Goal: Task Accomplishment & Management: Manage account settings

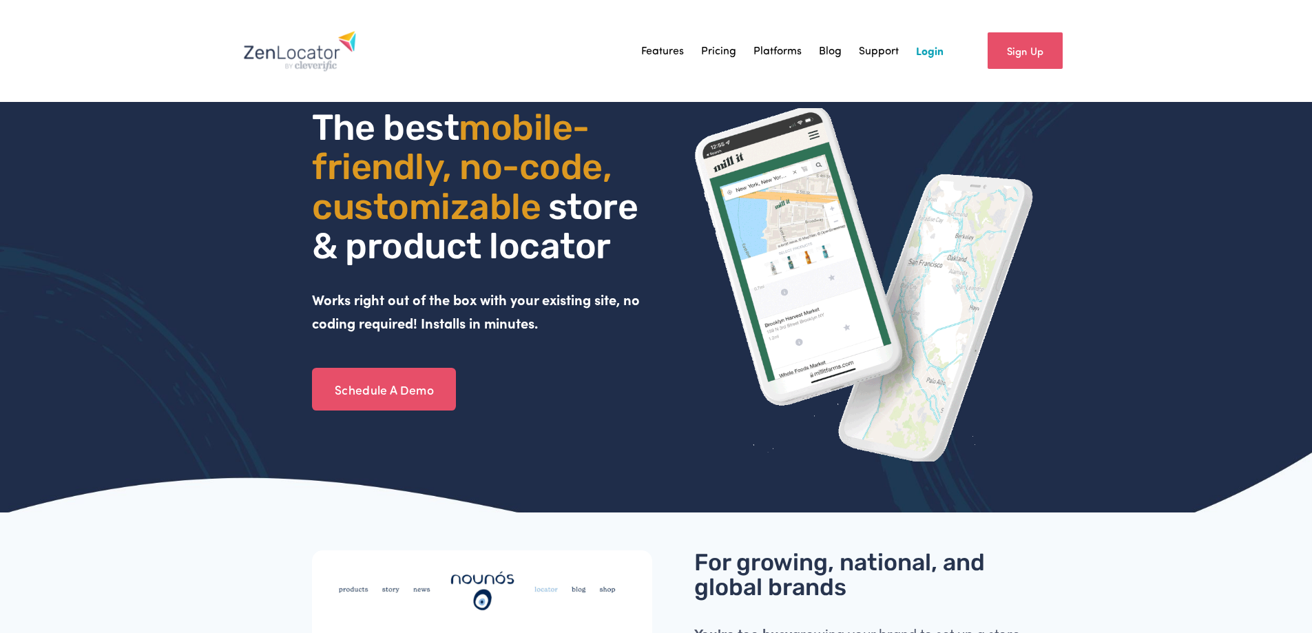
click at [931, 52] on link "Login" at bounding box center [930, 51] width 28 height 21
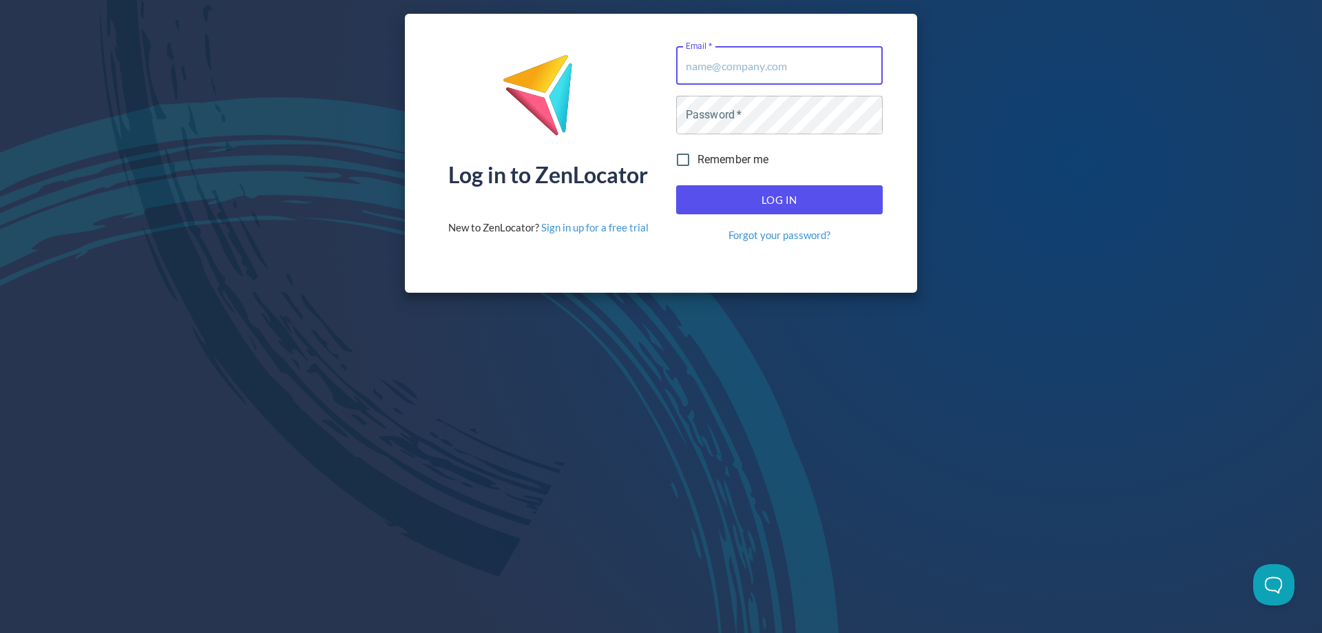
click at [726, 70] on input "Email   *" at bounding box center [779, 65] width 207 height 39
type input "[EMAIL_ADDRESS][DOMAIN_NAME]"
click at [676, 185] on button "Log In" at bounding box center [779, 199] width 207 height 29
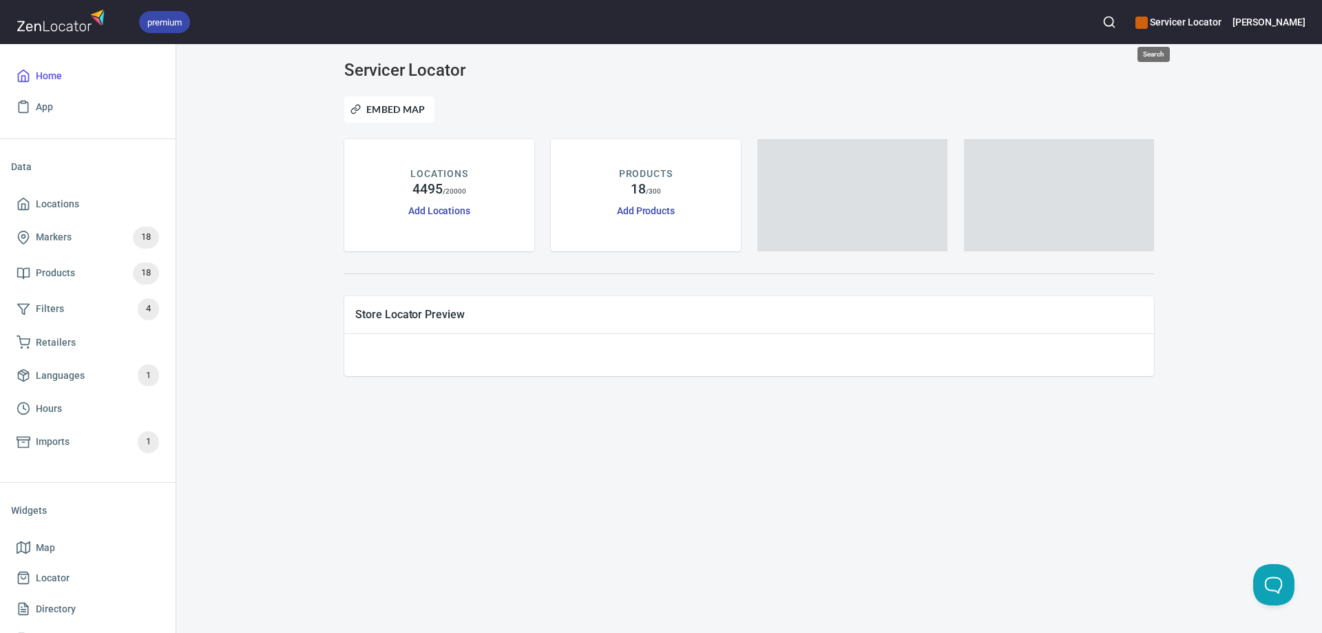
click at [1113, 24] on circle "button" at bounding box center [1108, 21] width 9 height 9
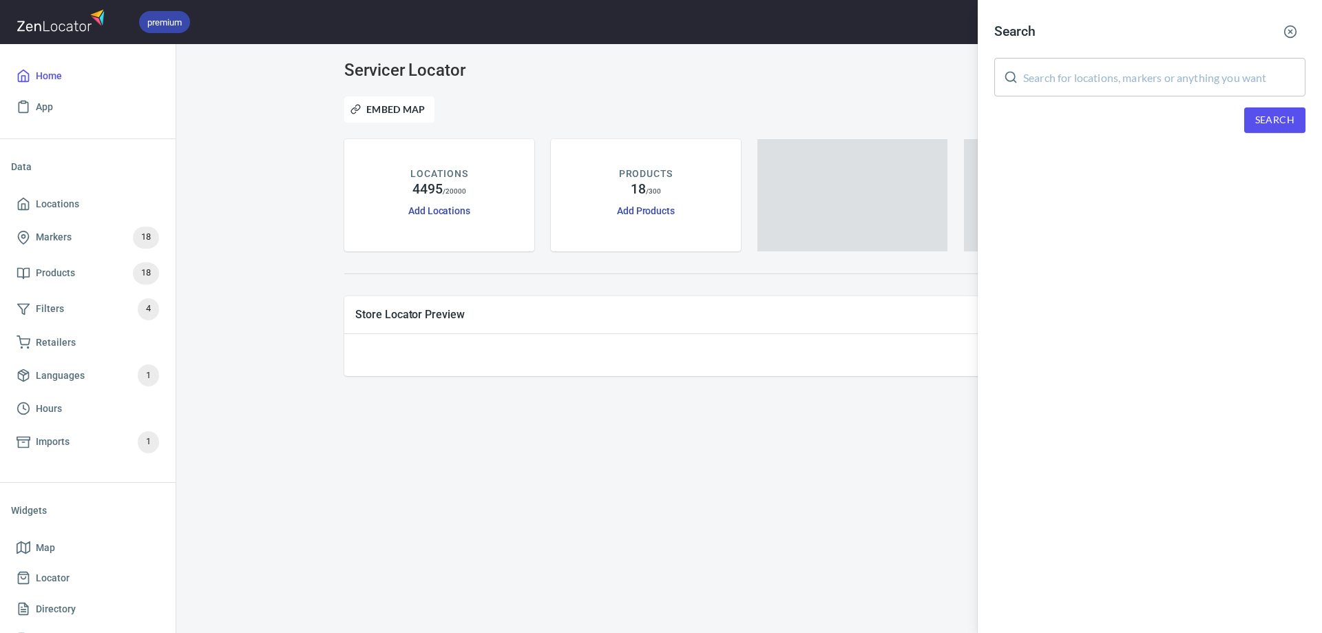
click at [1109, 80] on input "text" at bounding box center [1164, 77] width 282 height 39
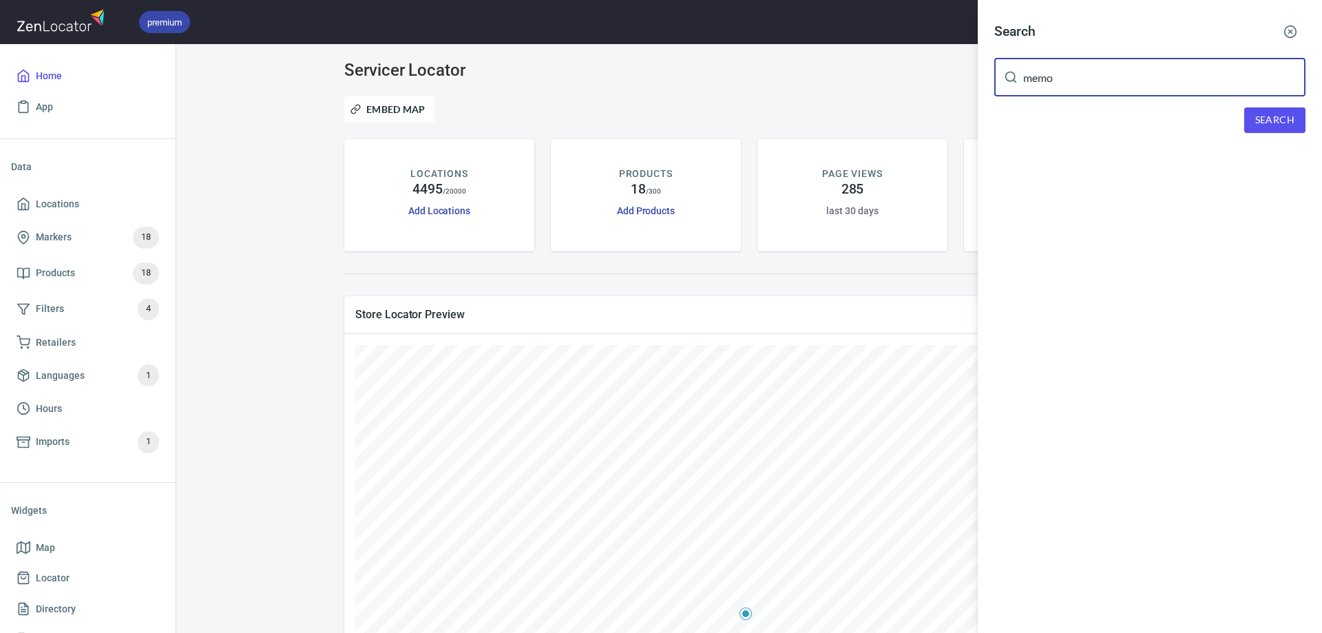
type input "memo"
click at [1297, 112] on button "Search" at bounding box center [1274, 119] width 61 height 25
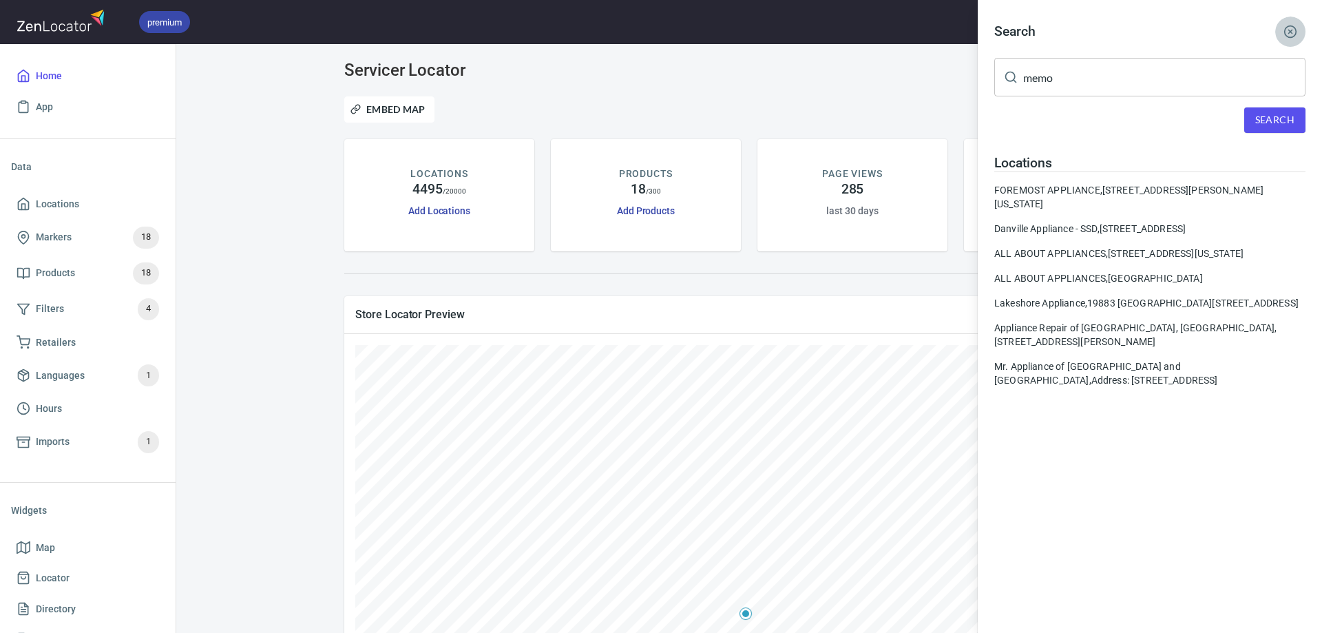
click at [1293, 29] on icon "button" at bounding box center [1290, 32] width 14 height 14
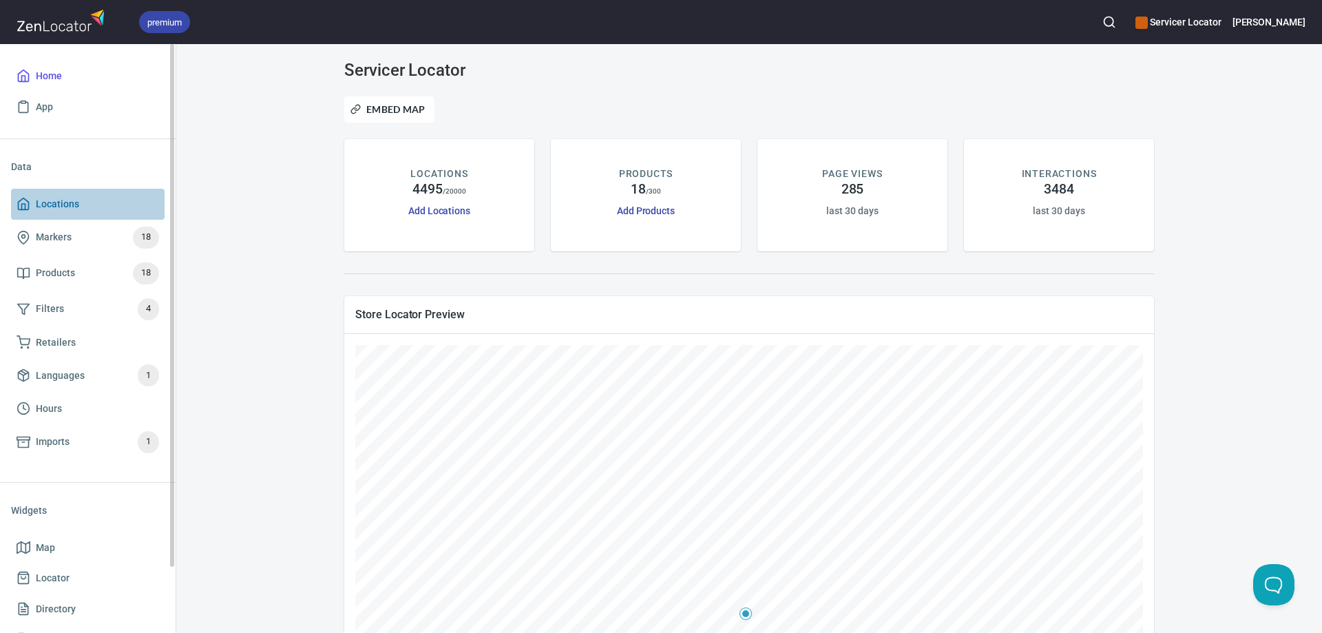
click at [59, 200] on span "Locations" at bounding box center [57, 204] width 43 height 17
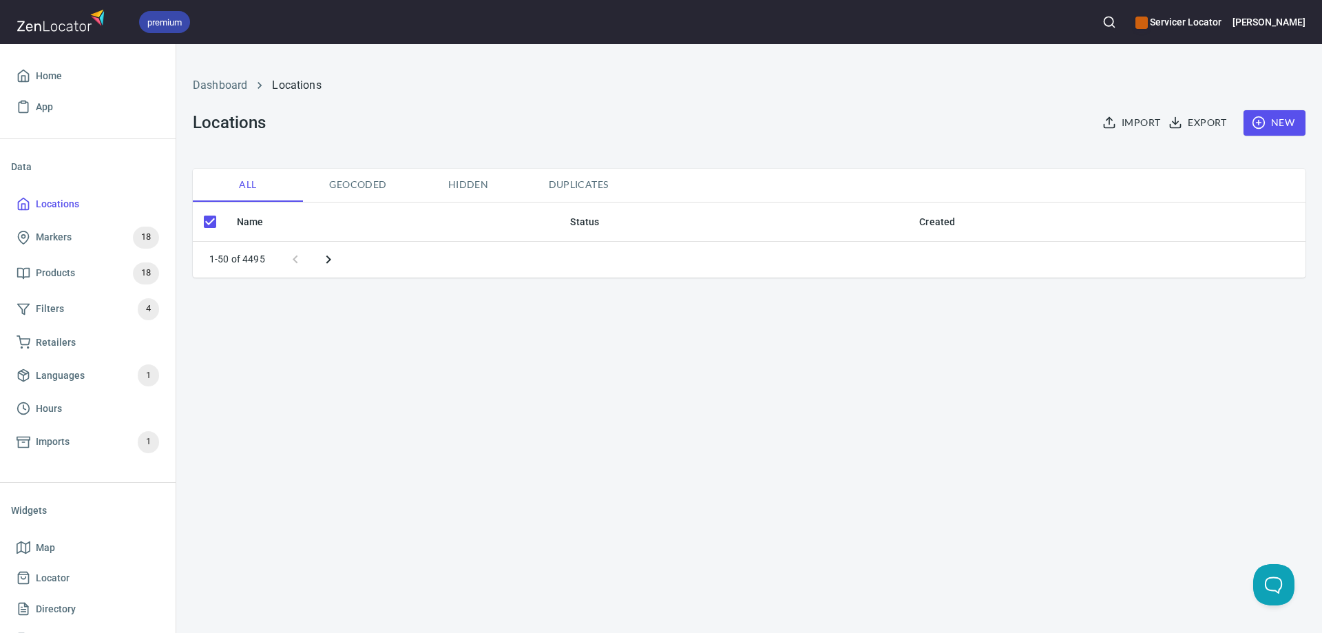
checkbox input "false"
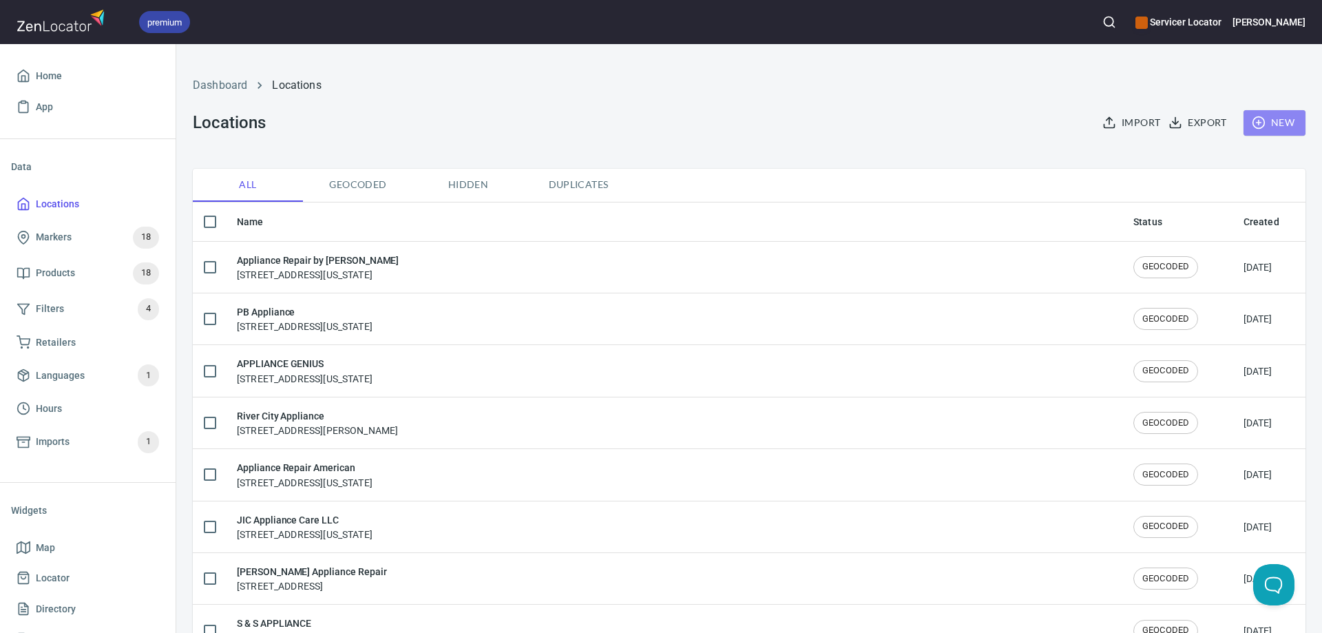
click at [1258, 123] on span "New" at bounding box center [1275, 122] width 40 height 17
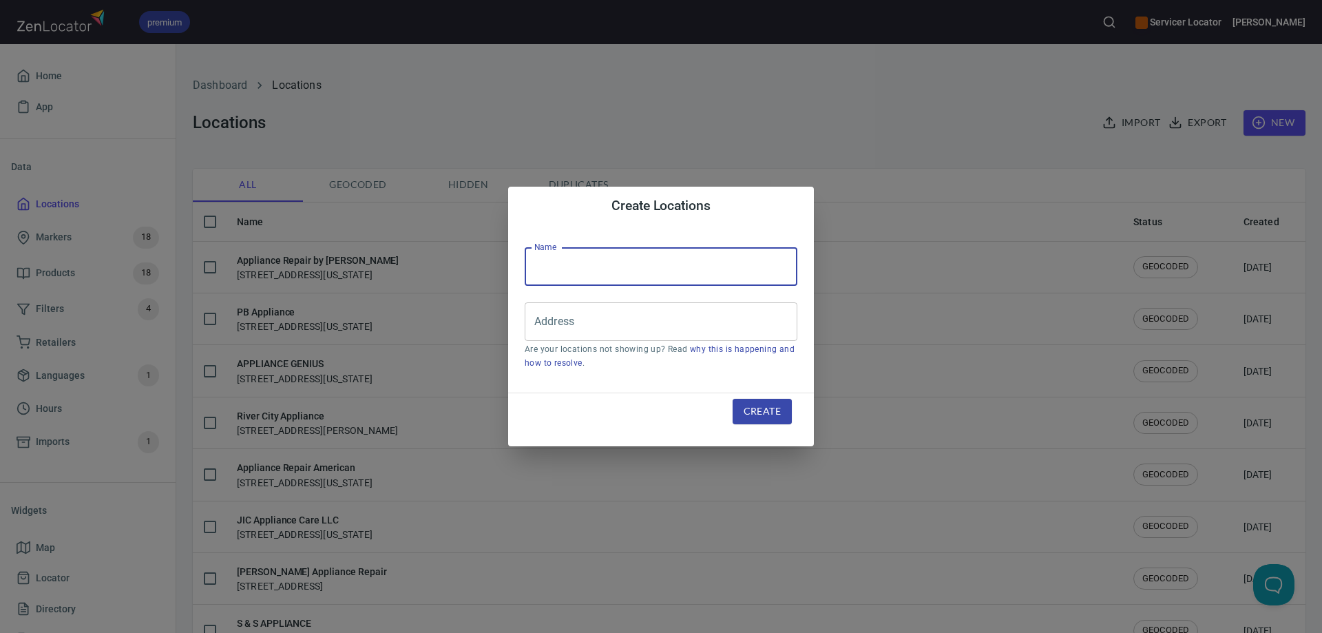
drag, startPoint x: 626, startPoint y: 262, endPoint x: 697, endPoint y: 210, distance: 88.7
click at [627, 262] on input "text" at bounding box center [661, 266] width 273 height 39
type input "Memo's Appliance"
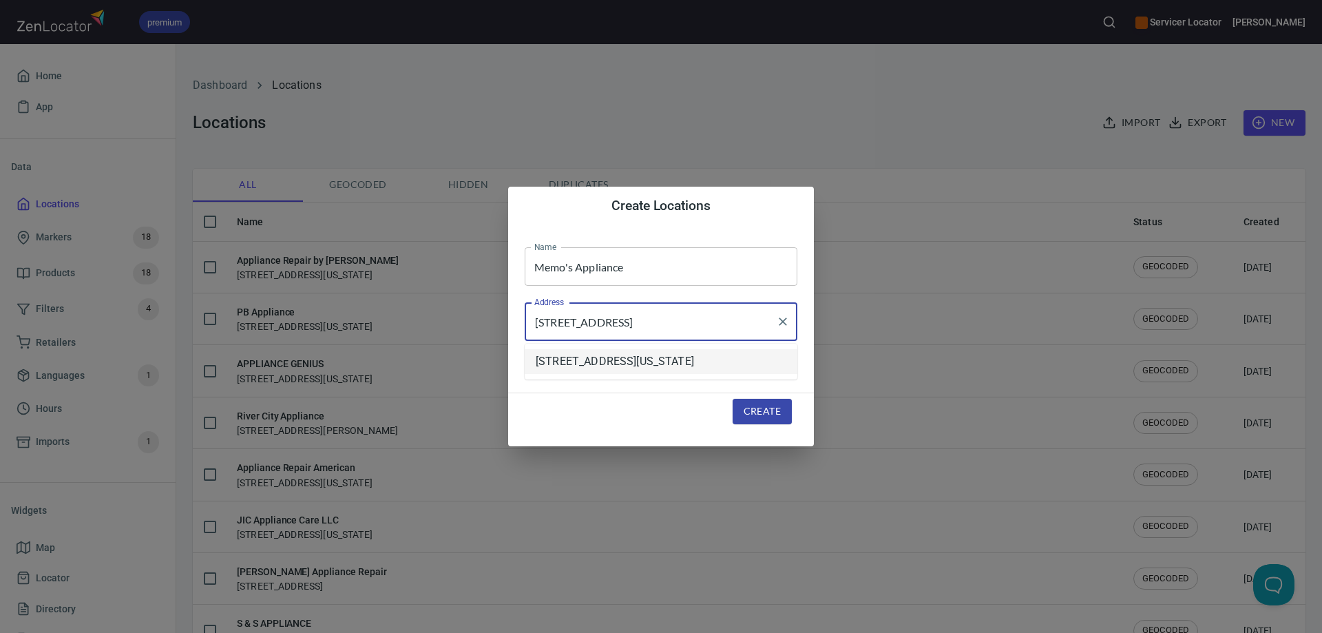
click at [658, 368] on li "[STREET_ADDRESS][US_STATE]" at bounding box center [661, 361] width 273 height 25
type input "[STREET_ADDRESS][US_STATE]"
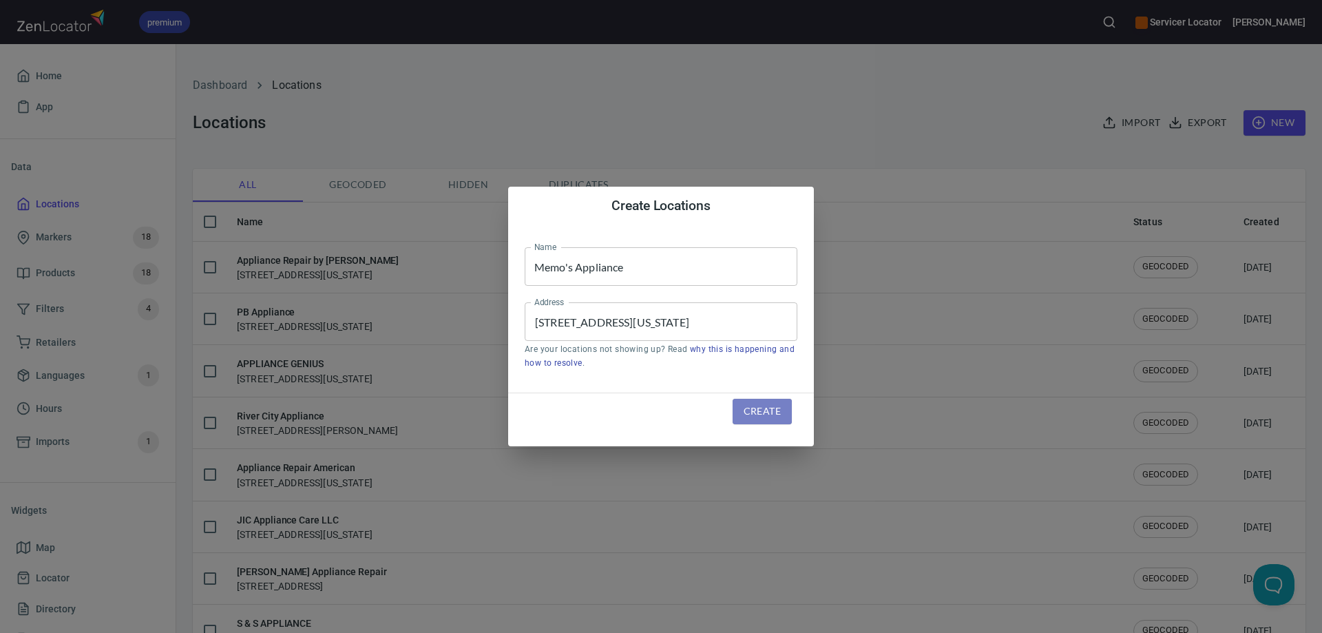
click at [748, 414] on span "Create" at bounding box center [762, 411] width 37 height 17
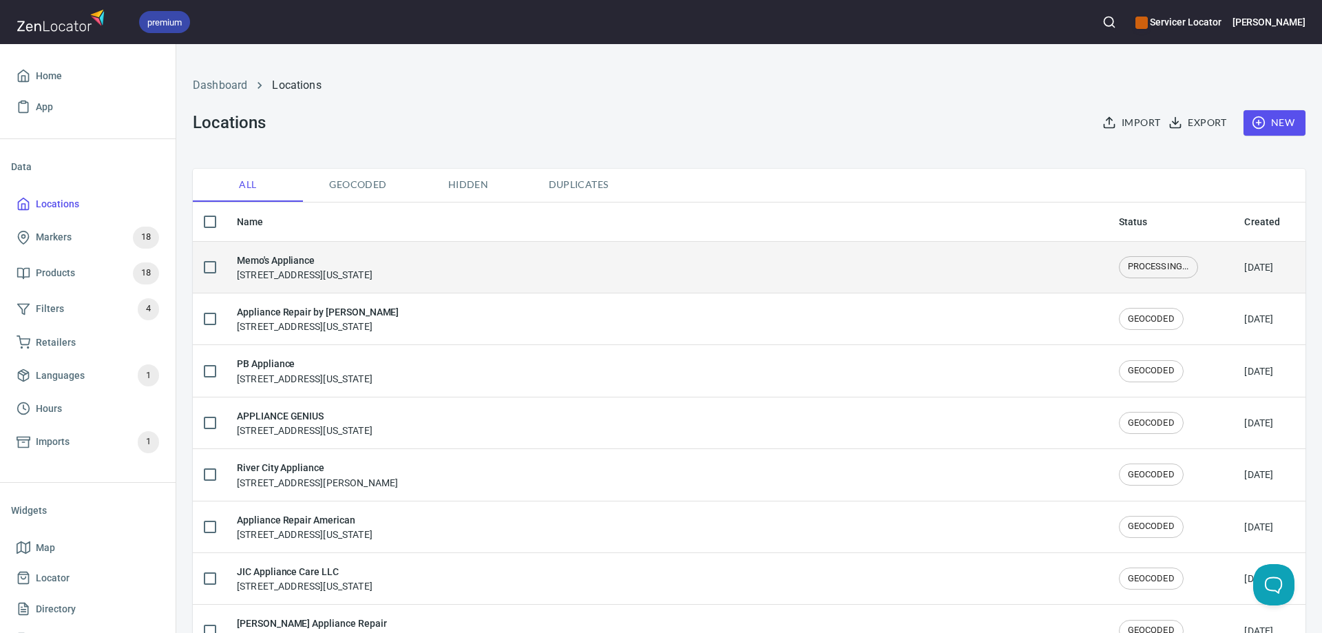
click at [633, 266] on div "Memo's Appliance [STREET_ADDRESS][US_STATE]" at bounding box center [667, 267] width 860 height 29
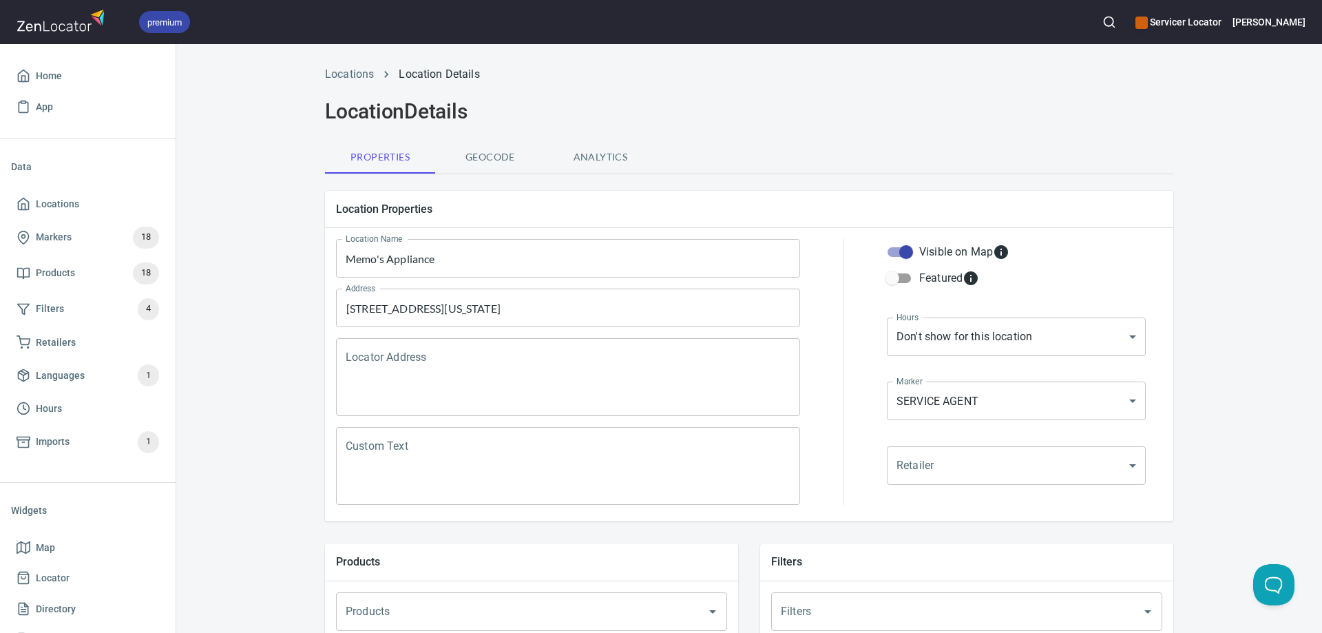
click at [395, 444] on textarea "Custom Text" at bounding box center [568, 466] width 445 height 52
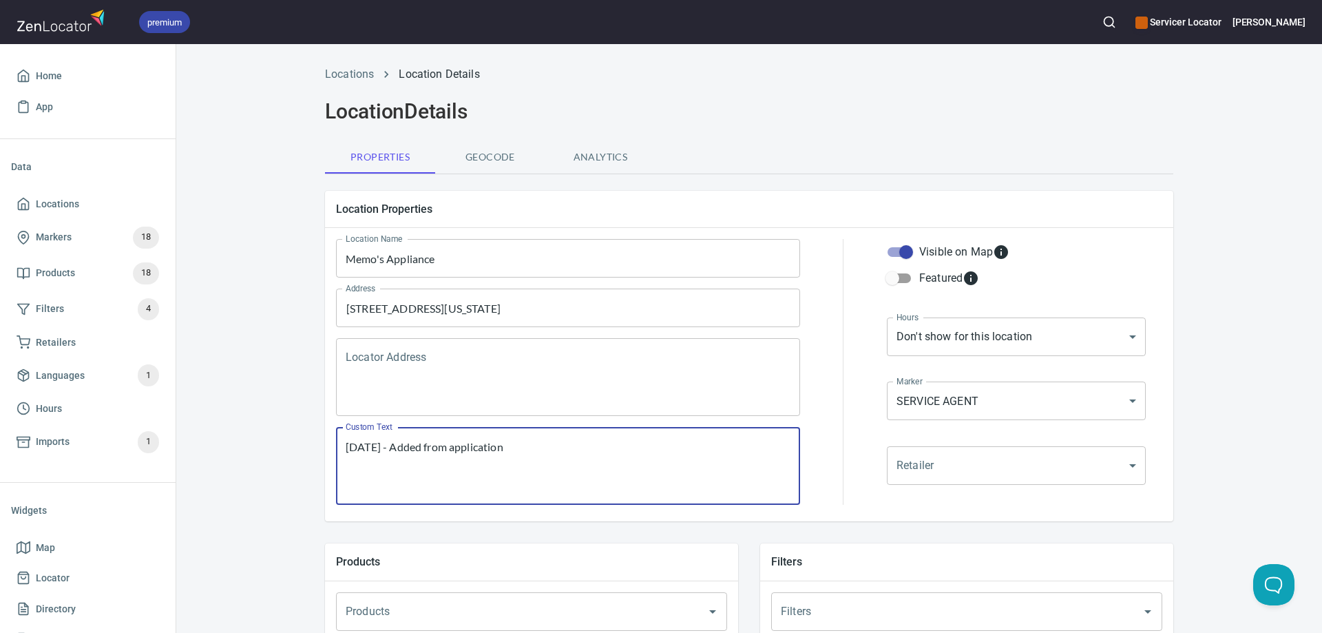
click at [346, 467] on textarea "[DATE] - Added from application" at bounding box center [568, 466] width 445 height 52
click at [514, 445] on textarea "[DATE] - Added from application" at bounding box center [568, 466] width 445 height 52
paste textarea "[GEOGRAPHIC_DATA] [GEOGRAPHIC_DATA] [GEOGRAPHIC_DATA] [GEOGRAPHIC_DATA] [GEOGRA…"
click at [516, 446] on textarea "[DATE] - Added from application Services [GEOGRAPHIC_DATA] [GEOGRAPHIC_DATA] [G…" at bounding box center [568, 466] width 445 height 52
type textarea "[DATE] - Added from application // JDR Services [GEOGRAPHIC_DATA] [GEOGRAPHIC_D…"
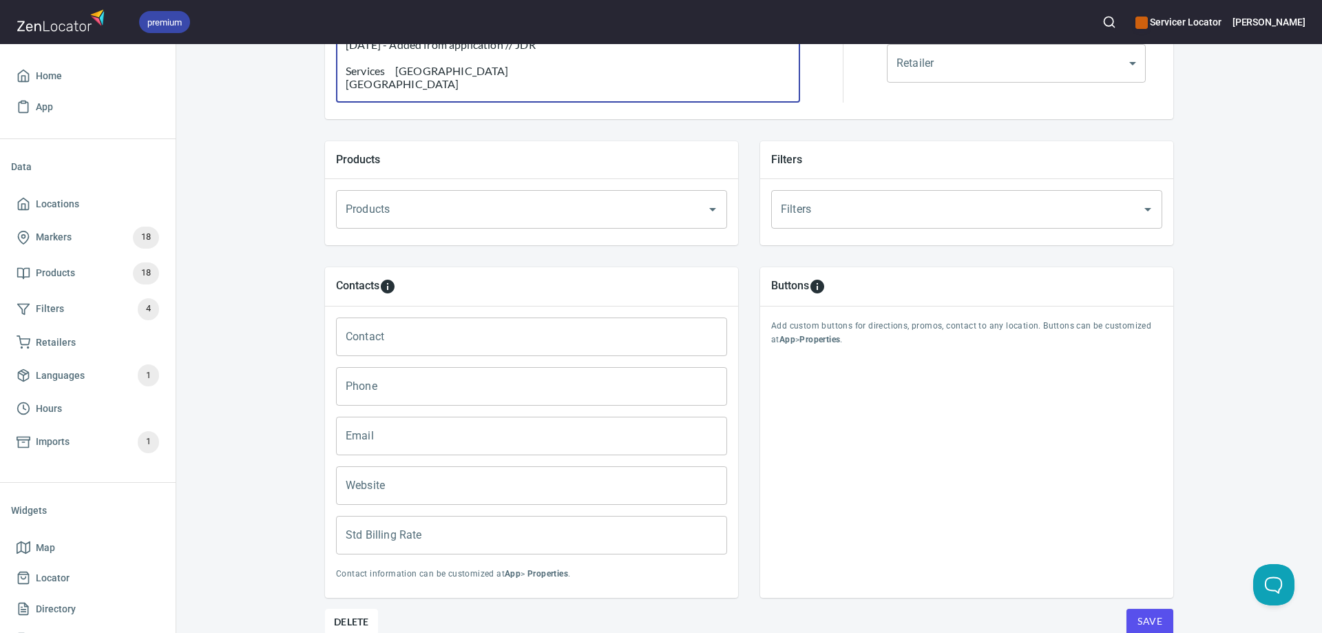
scroll to position [413, 0]
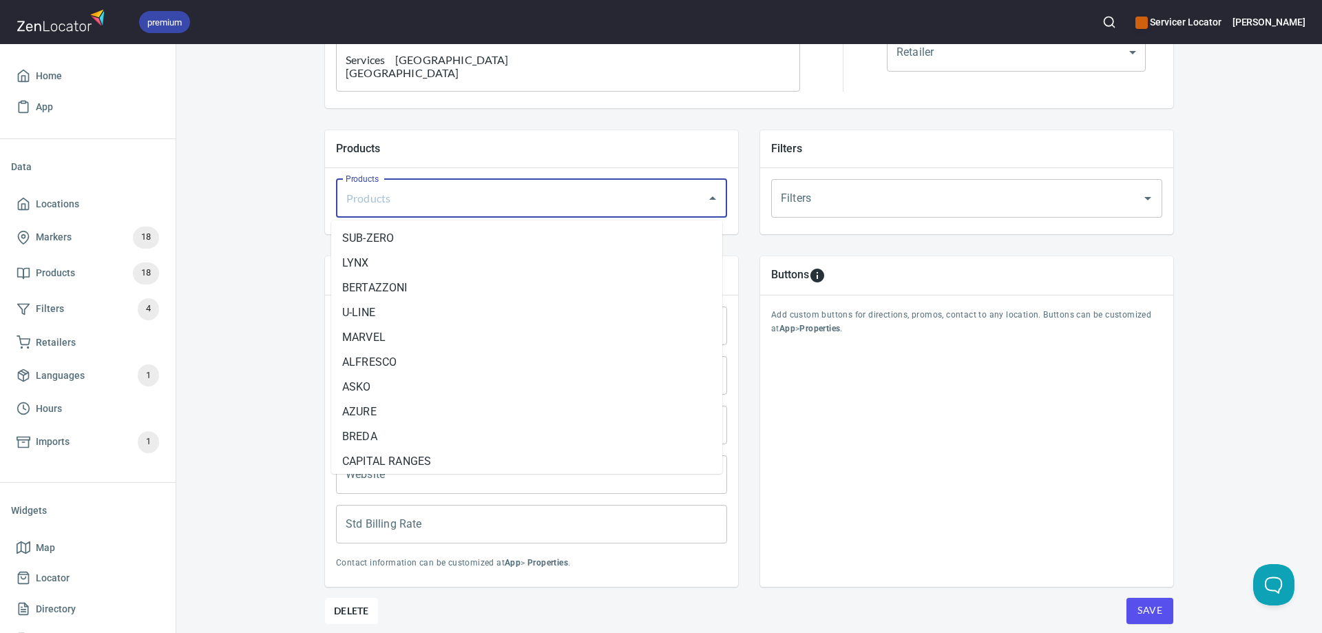
drag, startPoint x: 373, startPoint y: 196, endPoint x: 329, endPoint y: 196, distance: 44.1
click at [374, 196] on input "Products" at bounding box center [512, 198] width 340 height 26
click at [386, 386] on li "ASKO" at bounding box center [526, 387] width 391 height 25
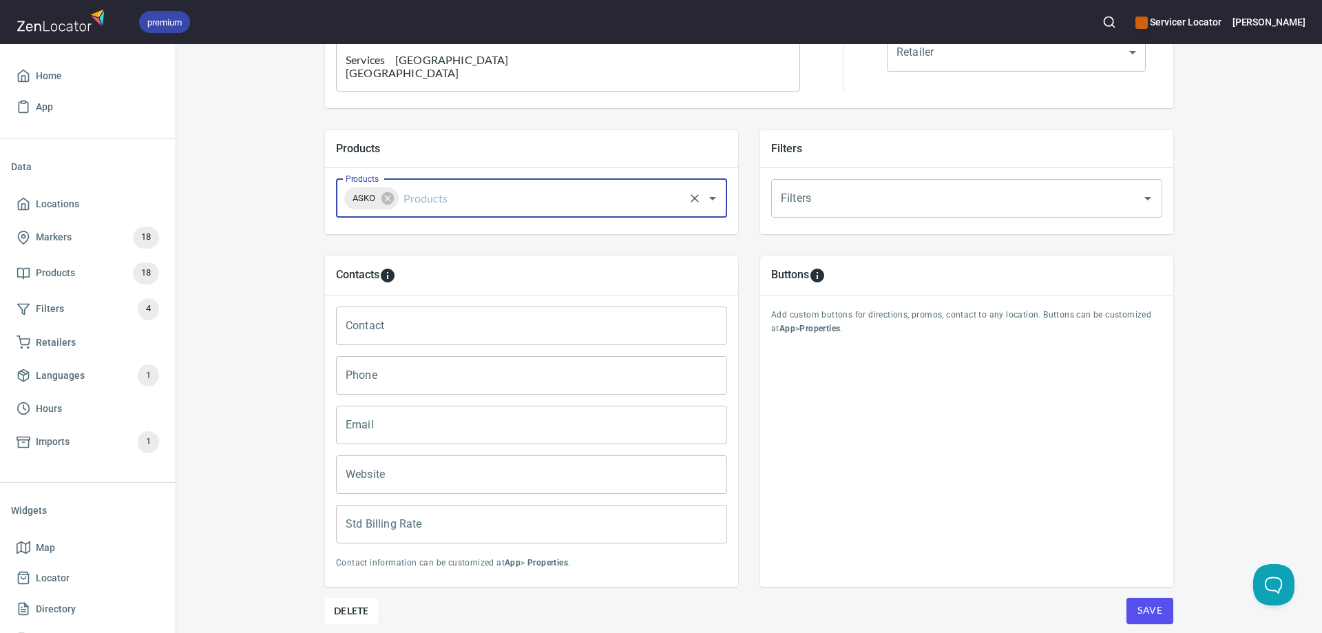
click at [418, 200] on input "Products" at bounding box center [542, 198] width 282 height 26
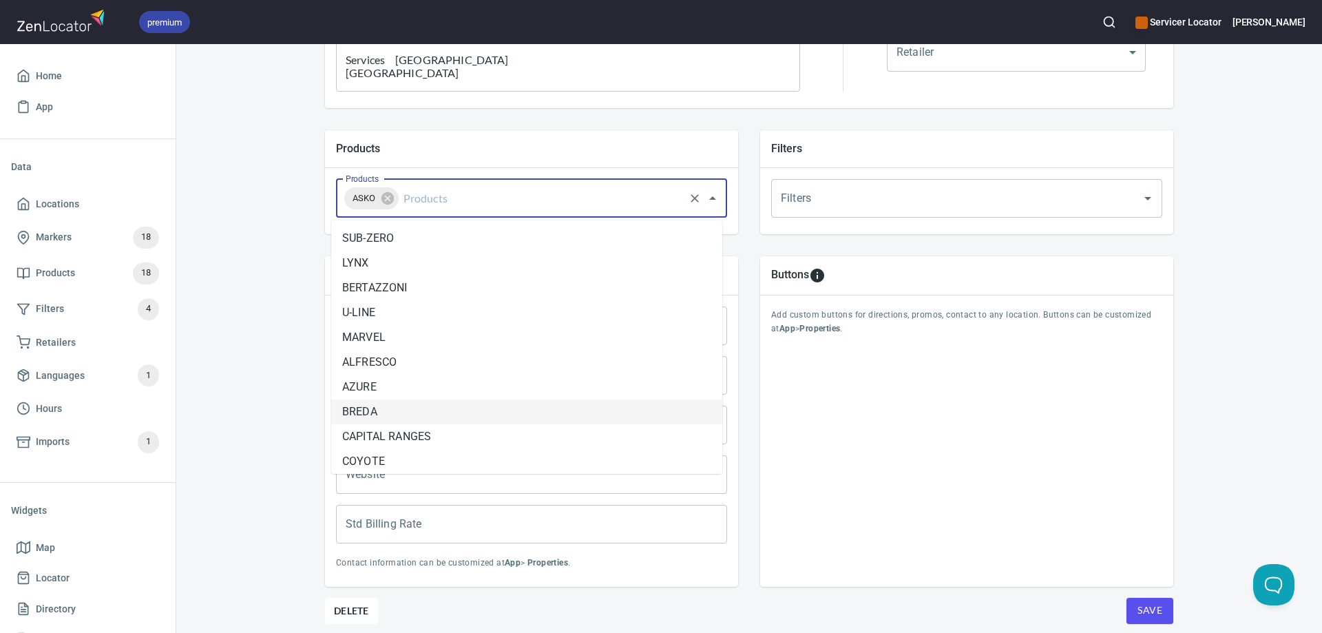
click at [396, 408] on li "BREDA" at bounding box center [526, 411] width 391 height 25
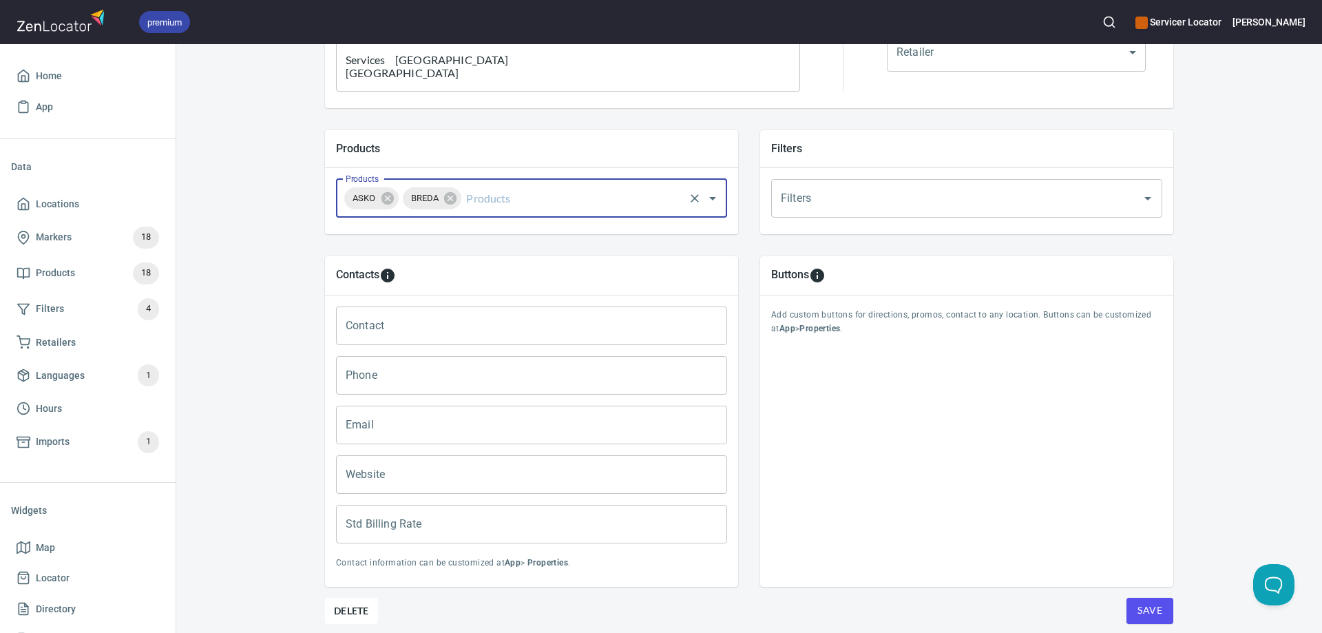
click at [485, 200] on input "Products" at bounding box center [572, 198] width 219 height 26
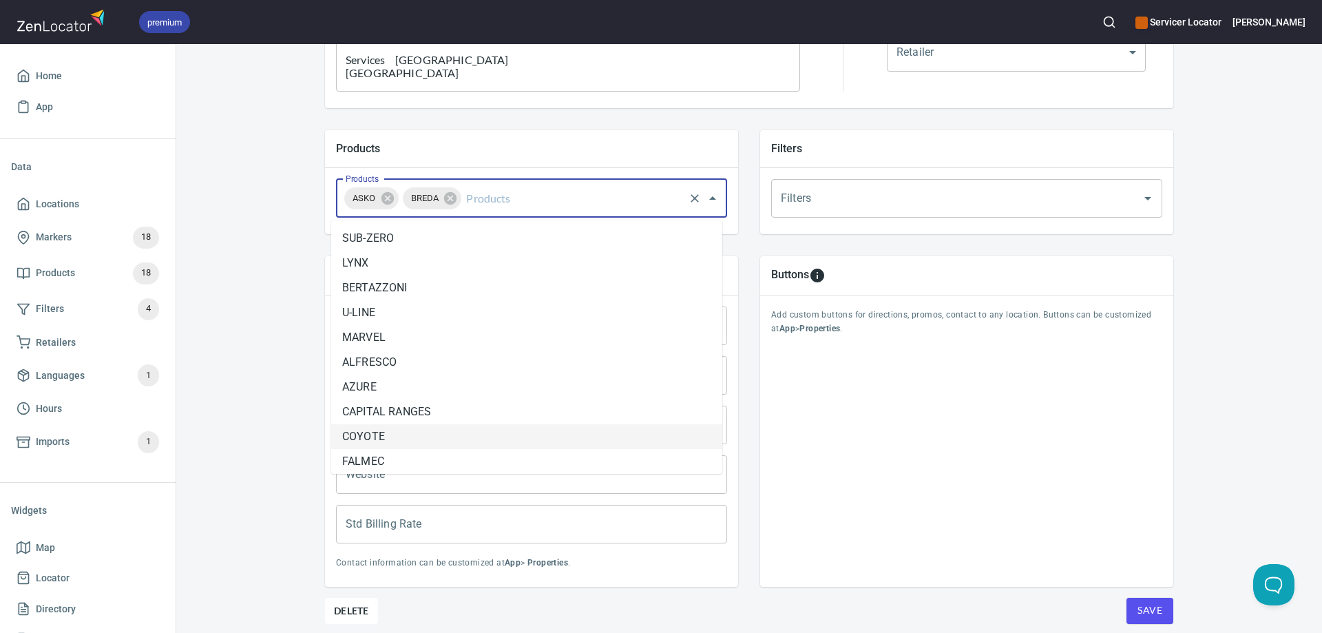
click at [400, 436] on li "COYOTE" at bounding box center [526, 436] width 391 height 25
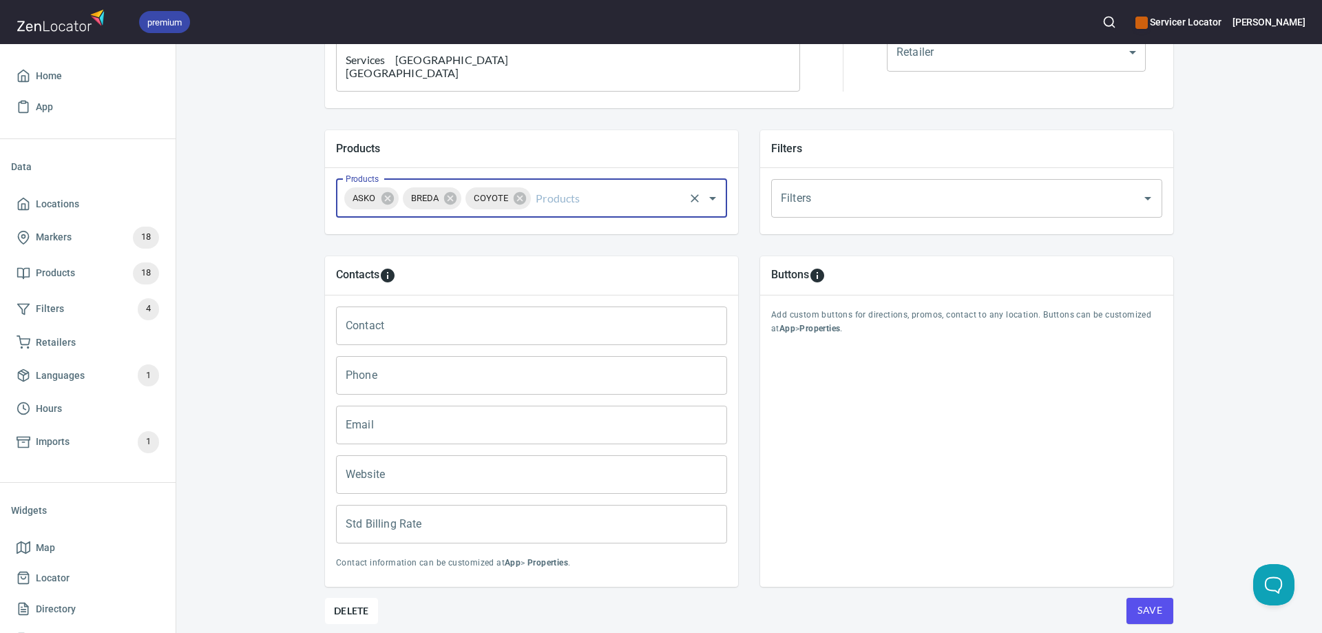
click at [548, 199] on input "Products" at bounding box center [607, 198] width 149 height 26
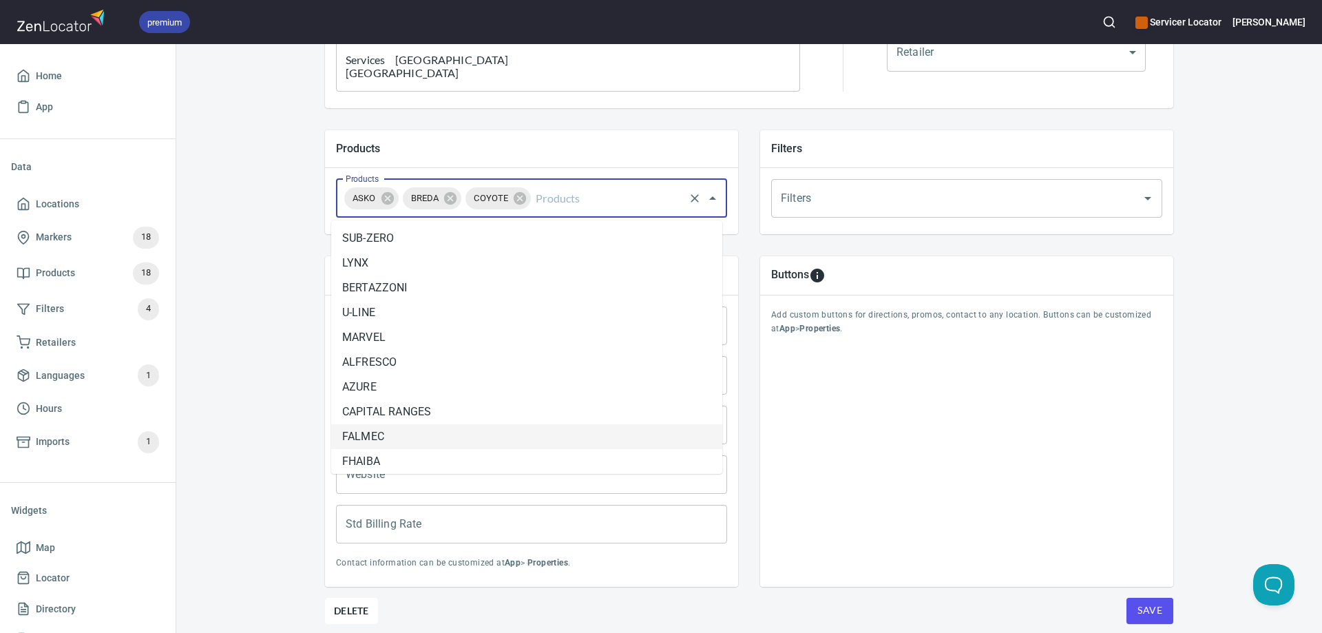
drag, startPoint x: 419, startPoint y: 434, endPoint x: 502, endPoint y: 352, distance: 116.8
click at [420, 434] on li "FALMEC" at bounding box center [526, 436] width 391 height 25
click at [619, 202] on input "Products" at bounding box center [641, 198] width 81 height 26
click at [410, 431] on li "FHAIBA" at bounding box center [526, 436] width 391 height 25
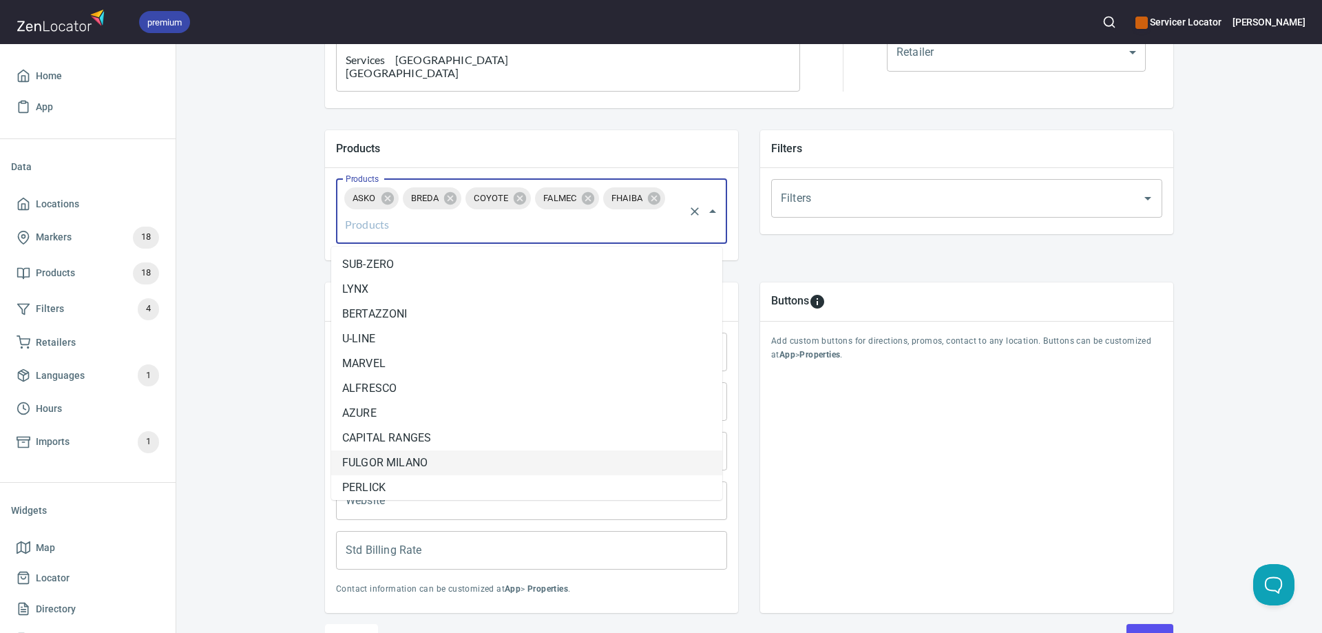
click at [375, 222] on input "Products" at bounding box center [512, 224] width 340 height 26
click at [377, 463] on li "FULGOR MILANO" at bounding box center [526, 462] width 391 height 25
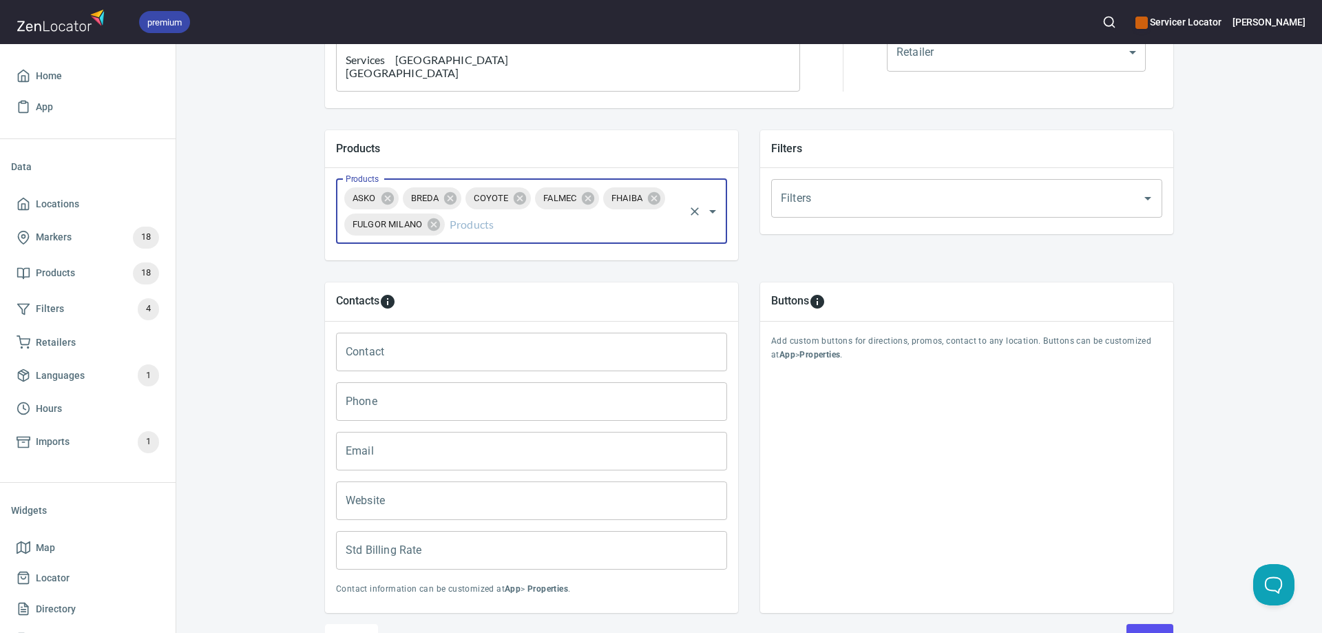
click at [377, 463] on input "Email" at bounding box center [531, 451] width 391 height 39
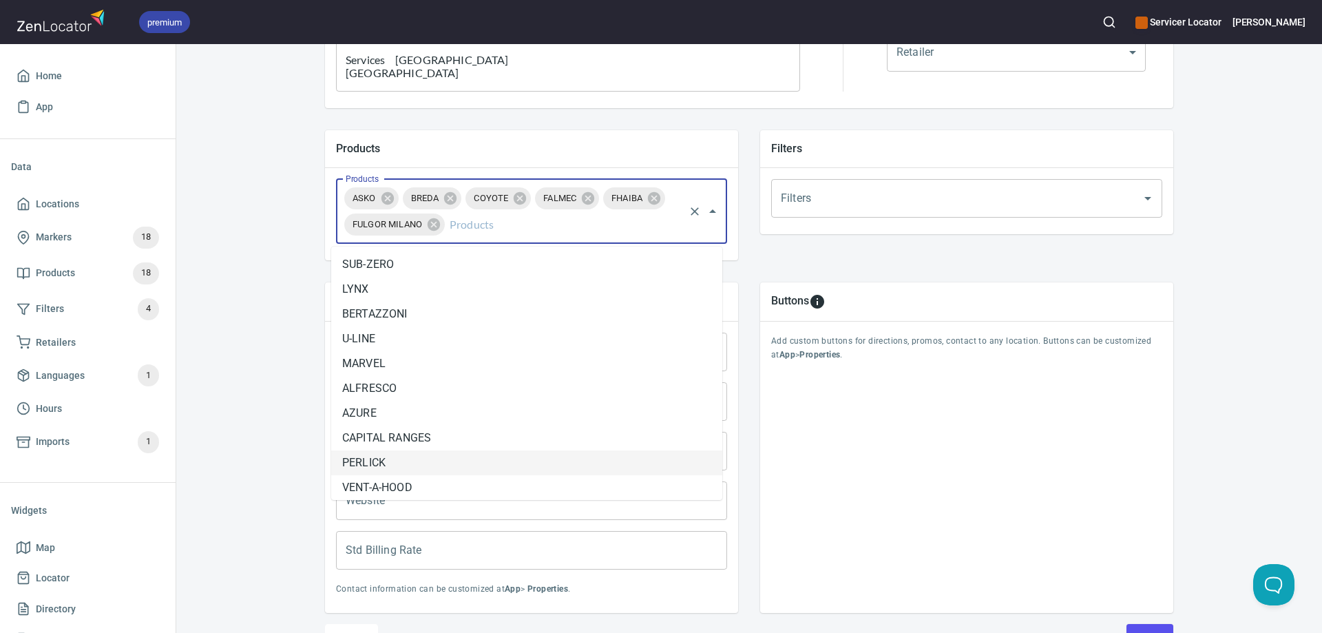
click at [477, 223] on input "Products" at bounding box center [564, 224] width 235 height 26
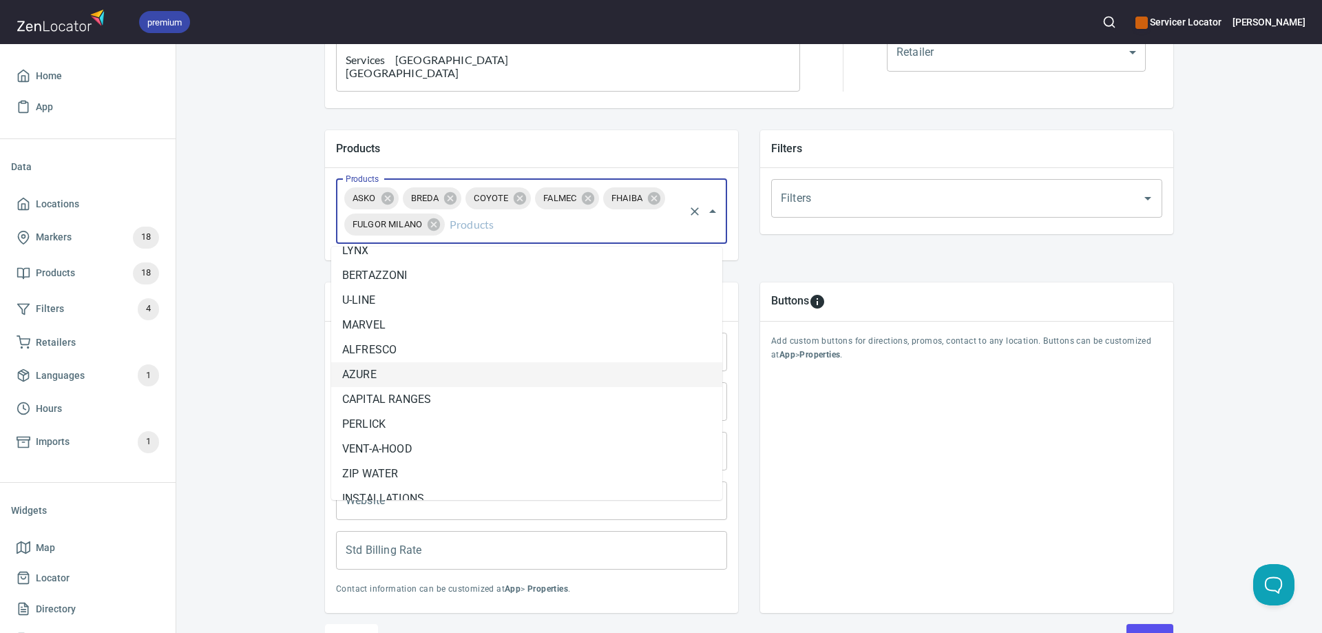
scroll to position [55, 0]
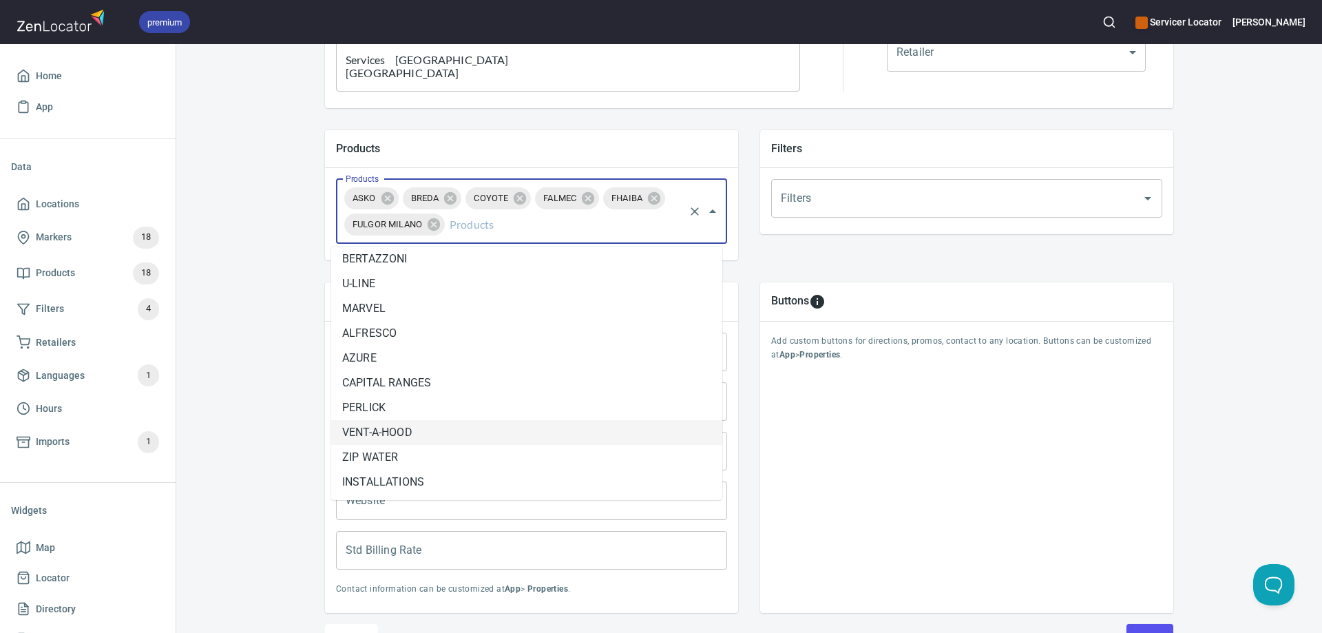
click at [408, 437] on li "VENT-A-HOOD" at bounding box center [526, 432] width 391 height 25
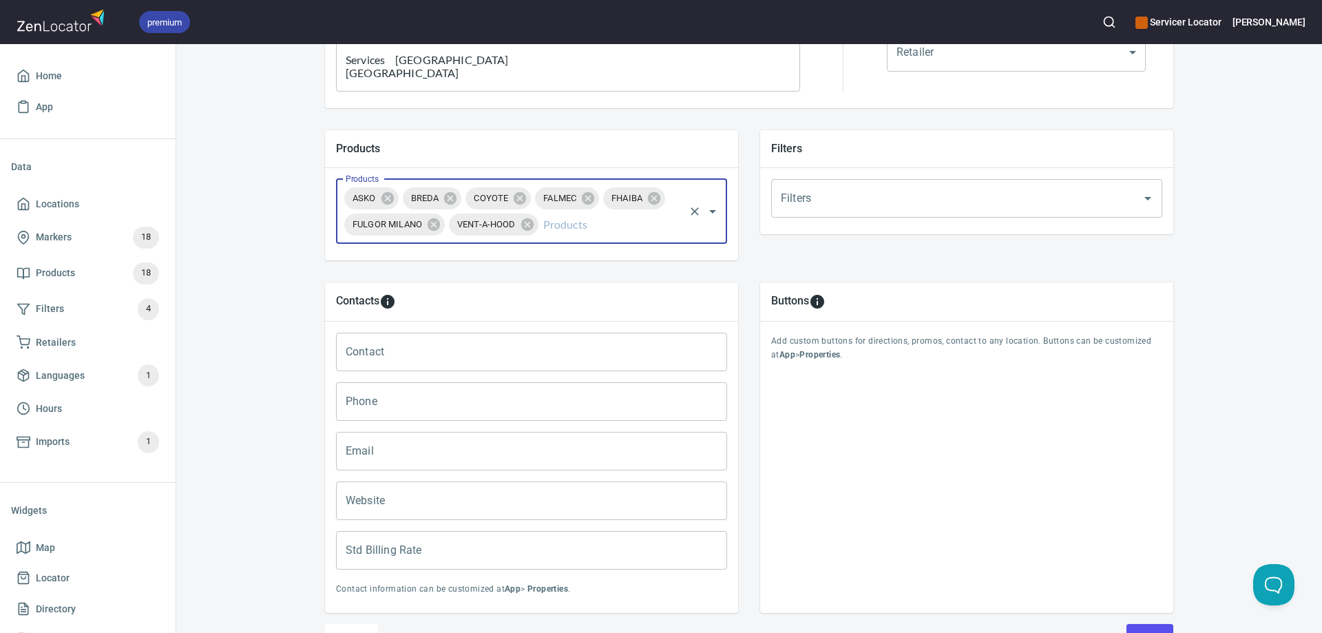
click at [558, 229] on input "Products" at bounding box center [612, 224] width 142 height 26
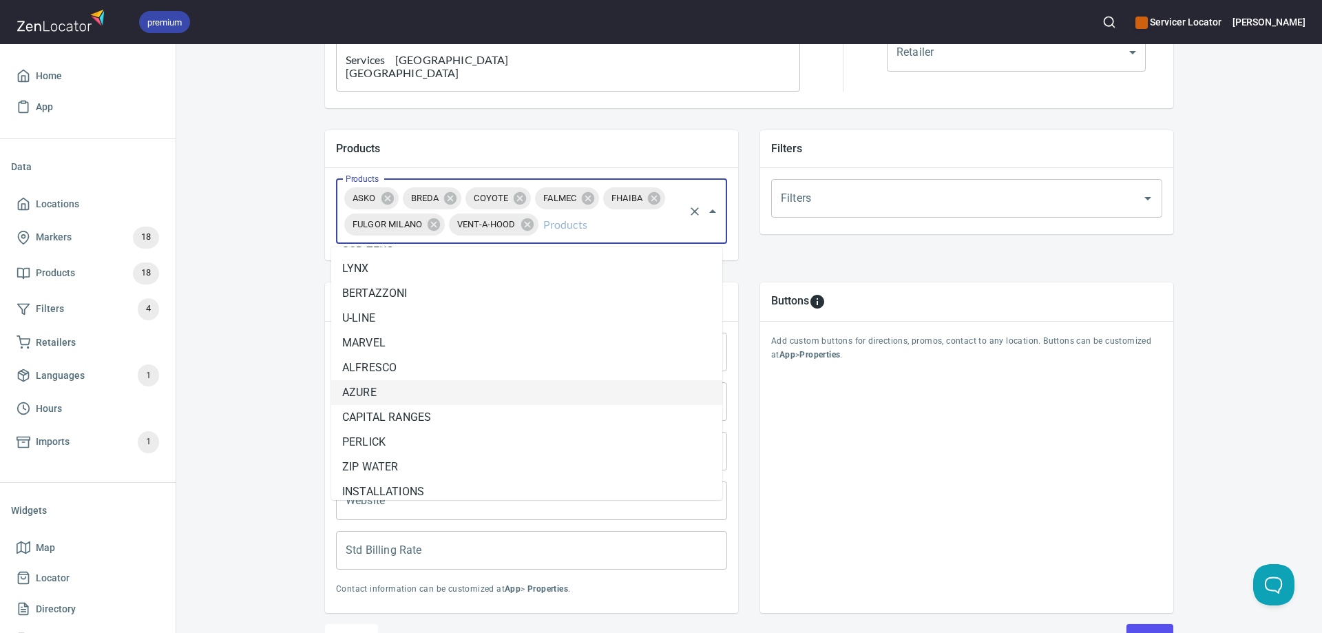
scroll to position [30, 0]
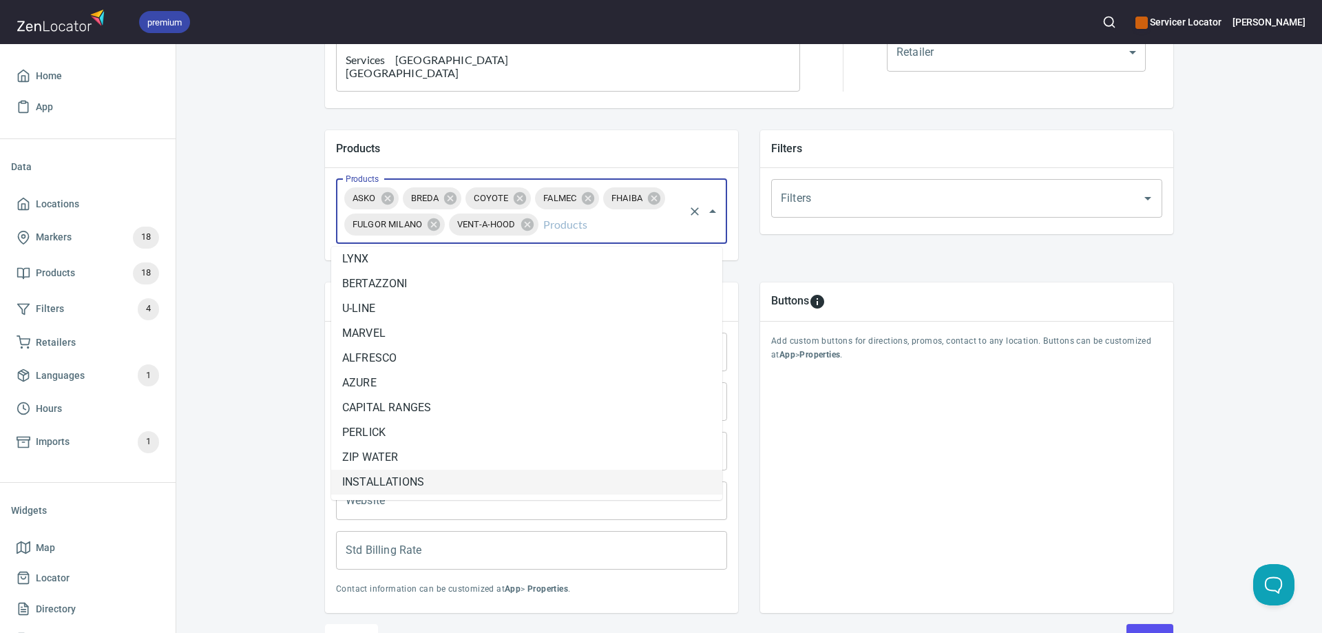
click at [425, 479] on li "INSTALLATIONS" at bounding box center [526, 482] width 391 height 25
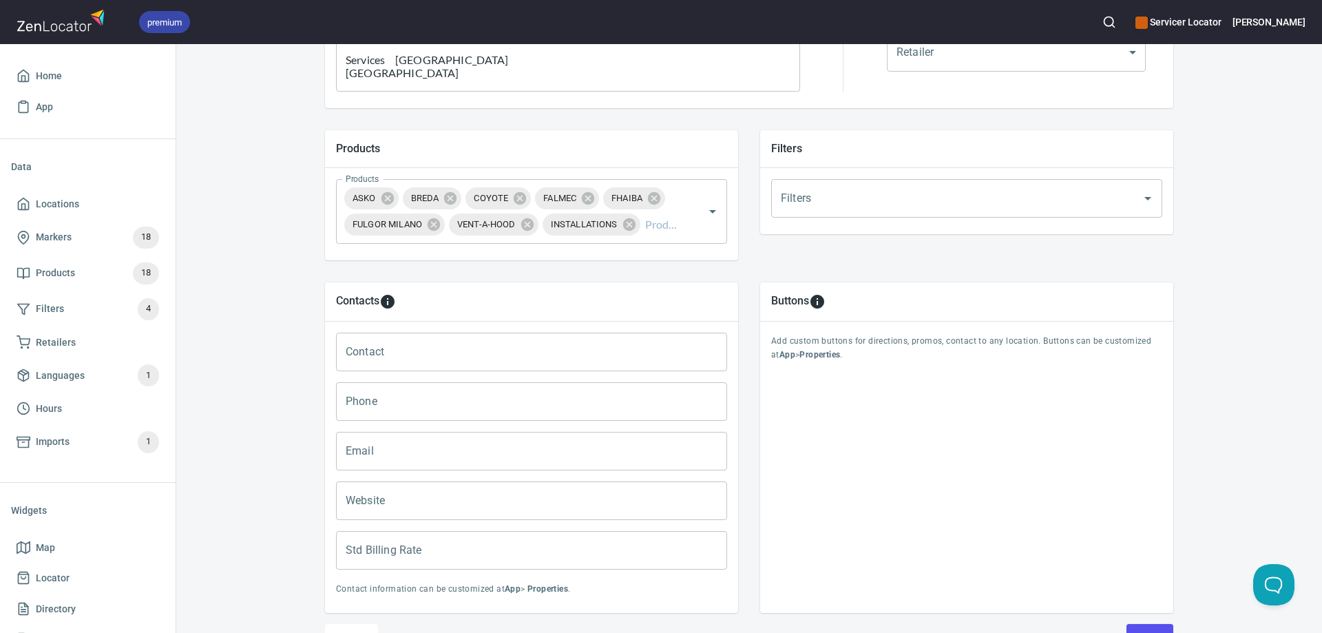
click at [856, 205] on input "Filters" at bounding box center [947, 198] width 340 height 26
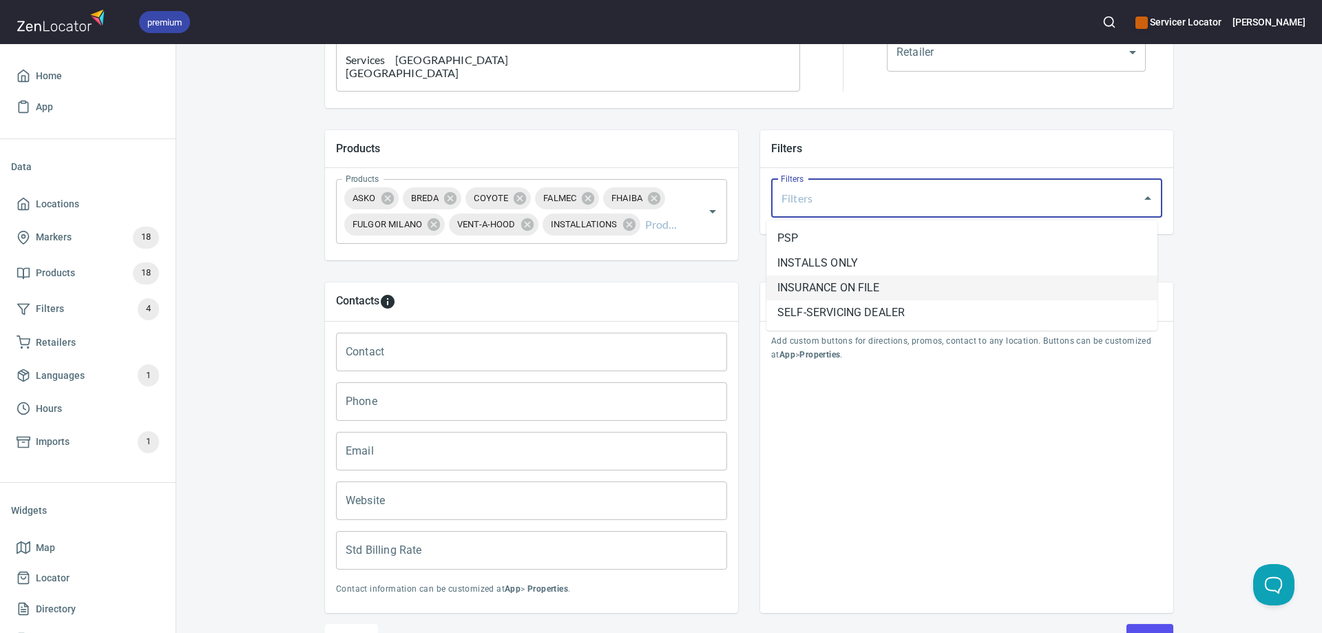
click at [844, 284] on li "INSURANCE ON FILE" at bounding box center [961, 287] width 391 height 25
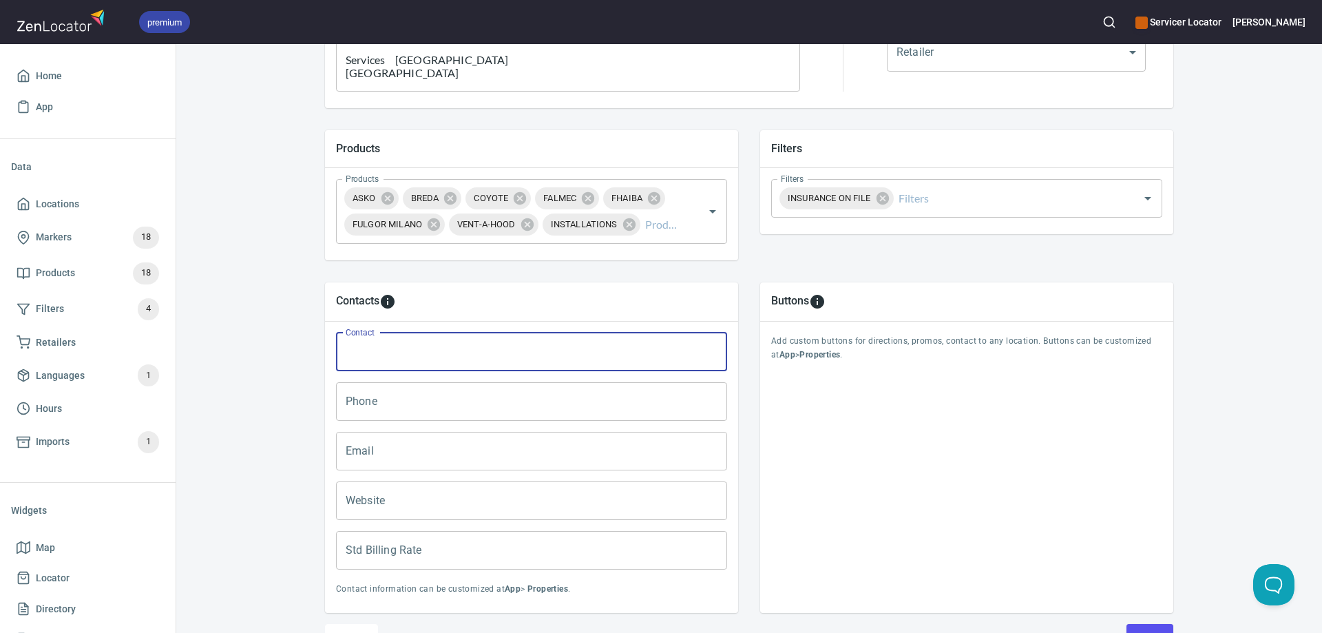
click at [363, 357] on input "Contact" at bounding box center [531, 352] width 391 height 39
type input "[PERSON_NAME]"
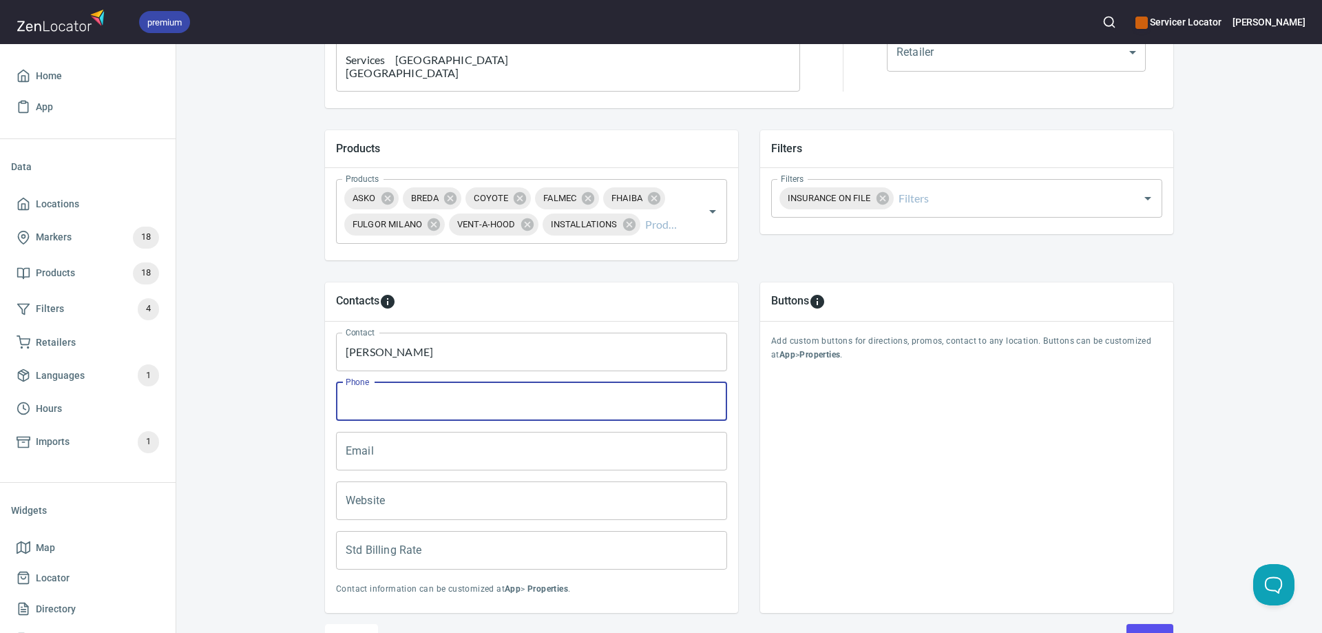
click at [414, 401] on input "Phone" at bounding box center [531, 401] width 391 height 39
type input "[PHONE_NUMBER]"
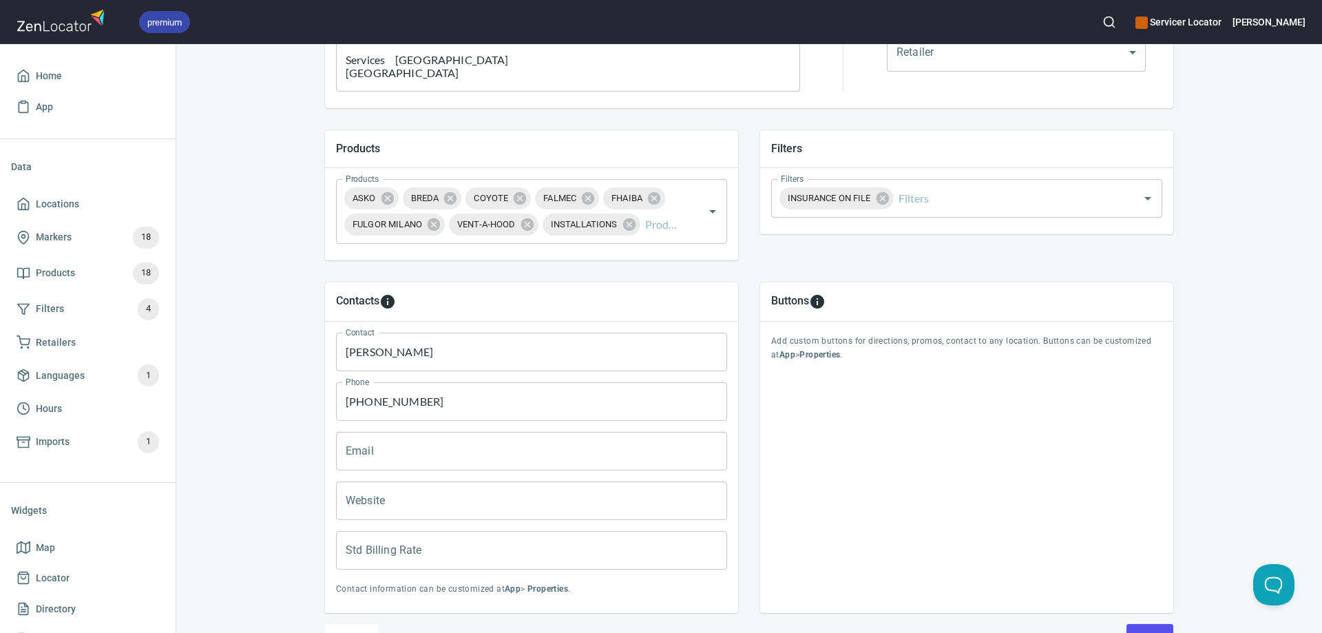
click at [428, 451] on input "Email" at bounding box center [531, 451] width 391 height 39
paste input "[PERSON_NAME][EMAIL_ADDRESS][DOMAIN_NAME]"
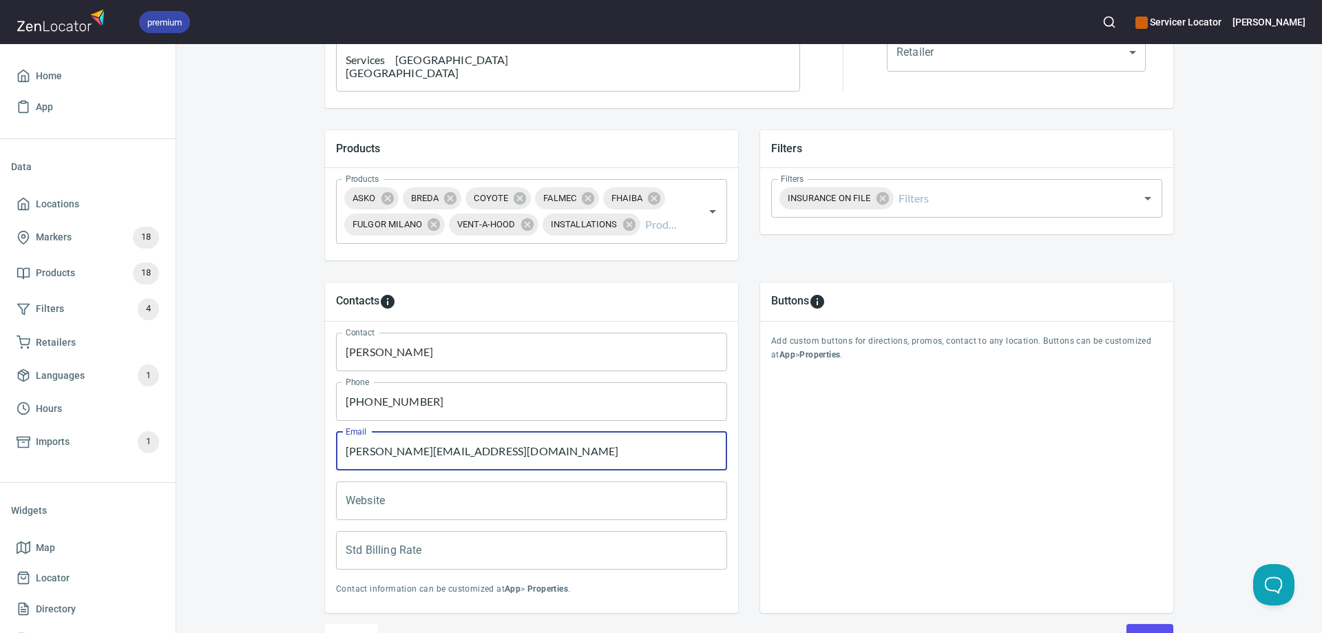
type input "[PERSON_NAME][EMAIL_ADDRESS][DOMAIN_NAME]"
click at [236, 454] on div "Locations Location Details Location Details Properties Geocode Analytics Locati…" at bounding box center [749, 178] width 1146 height 1066
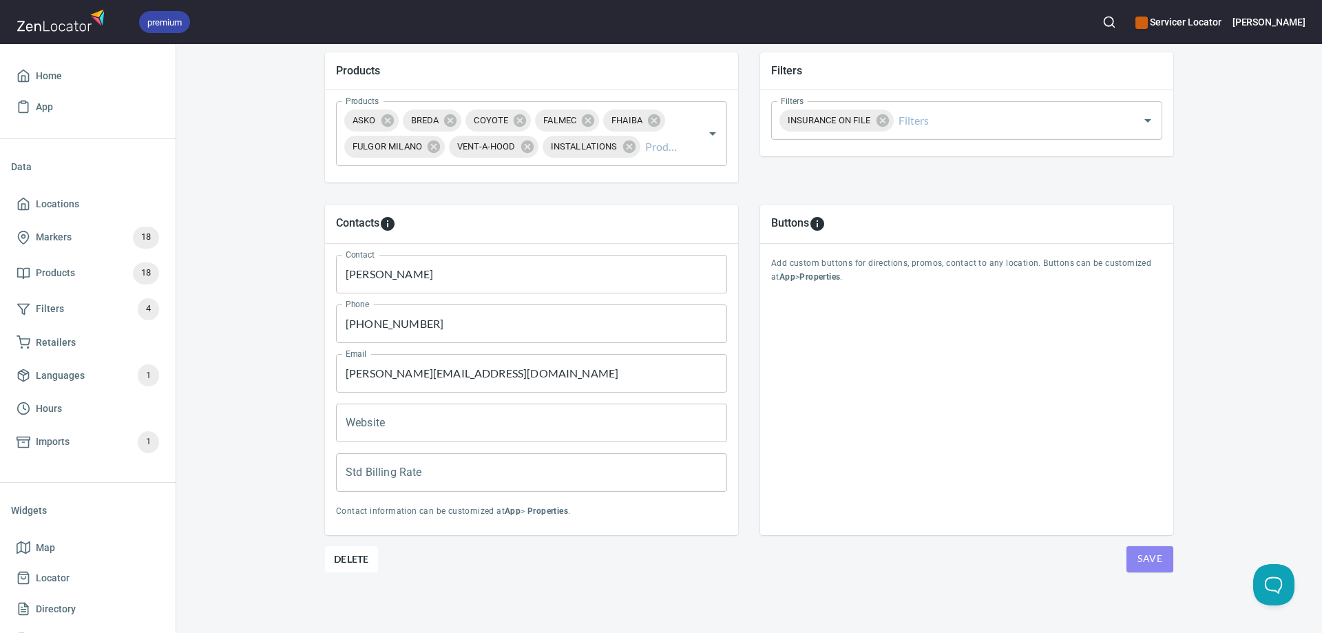
click at [1144, 556] on span "Save" at bounding box center [1149, 558] width 25 height 17
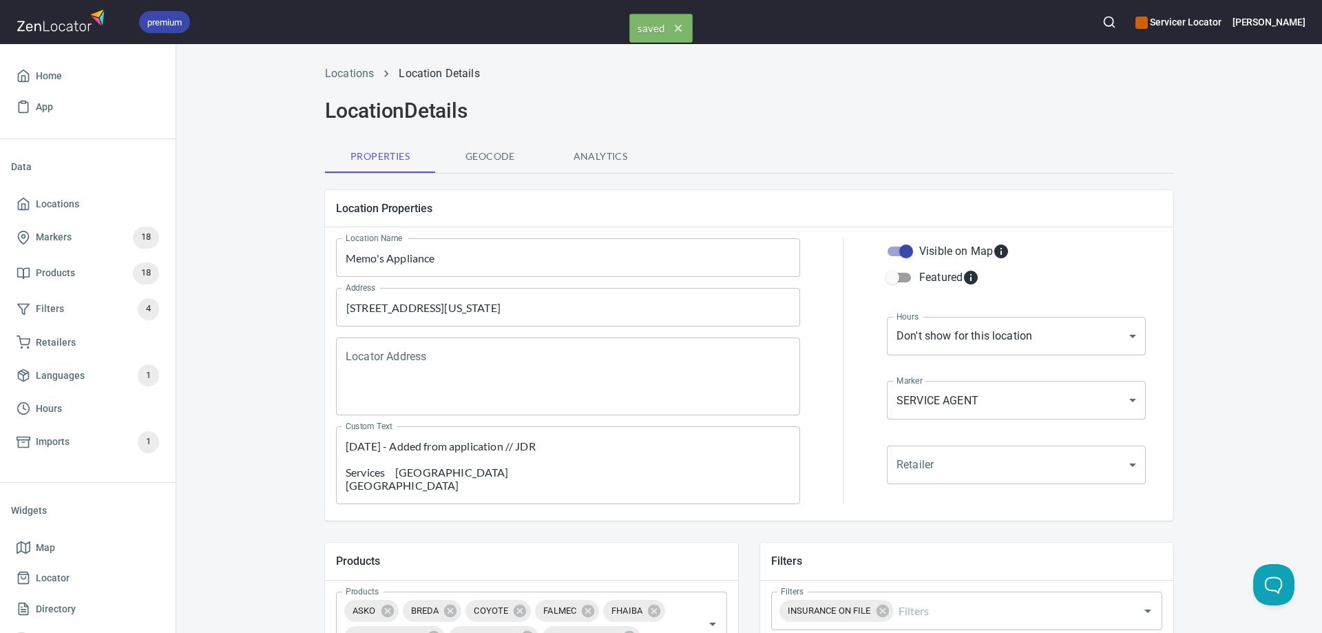
scroll to position [0, 0]
click at [494, 155] on span "Geocode" at bounding box center [490, 157] width 94 height 17
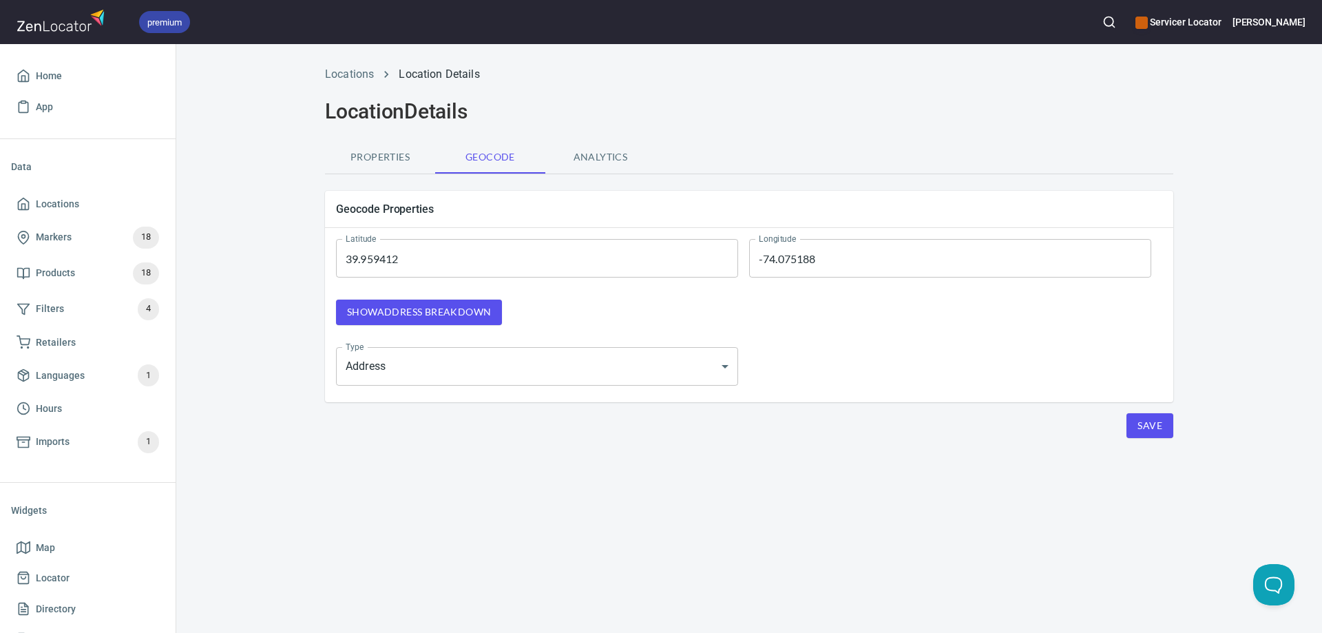
click at [439, 311] on span "Show address breakdown" at bounding box center [419, 312] width 144 height 17
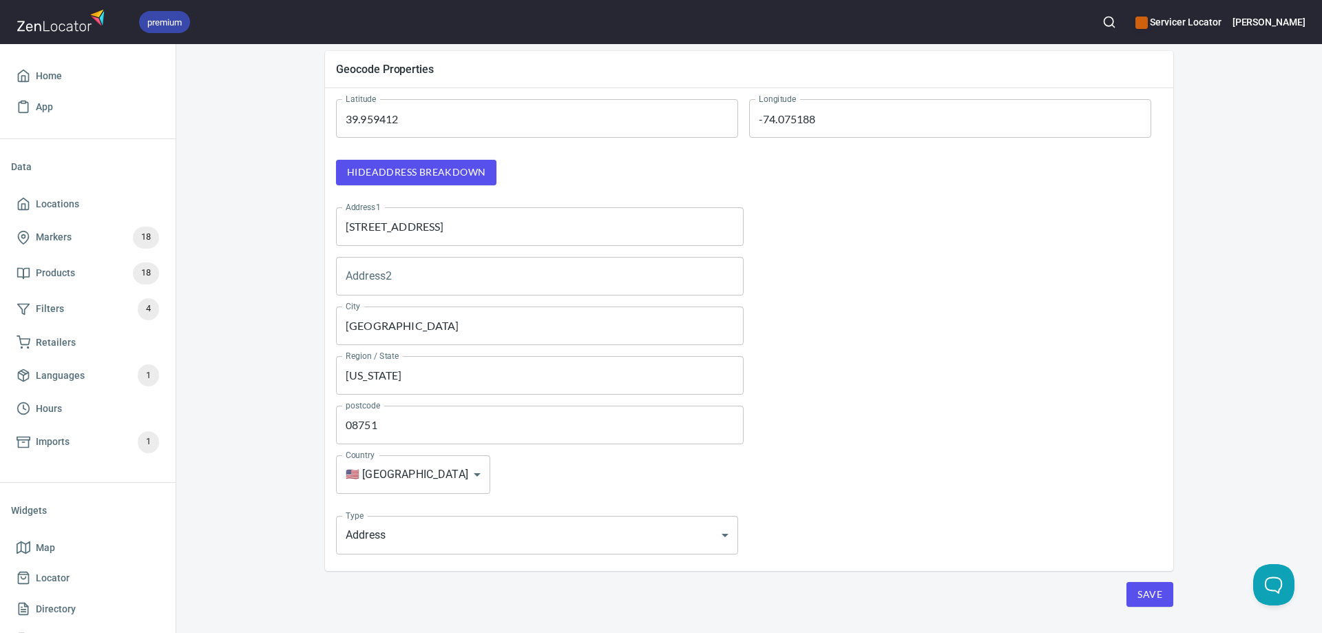
scroll to position [174, 0]
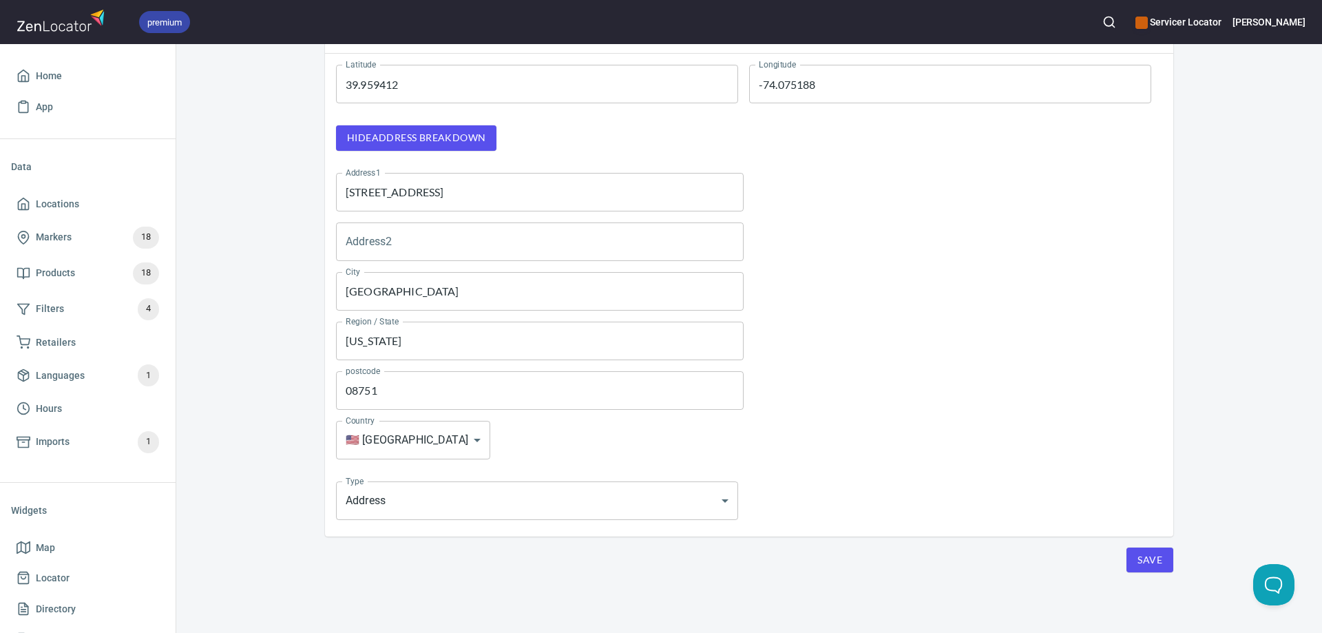
click at [1151, 556] on span "Save" at bounding box center [1149, 560] width 25 height 17
click at [1140, 560] on span "Save" at bounding box center [1149, 560] width 25 height 17
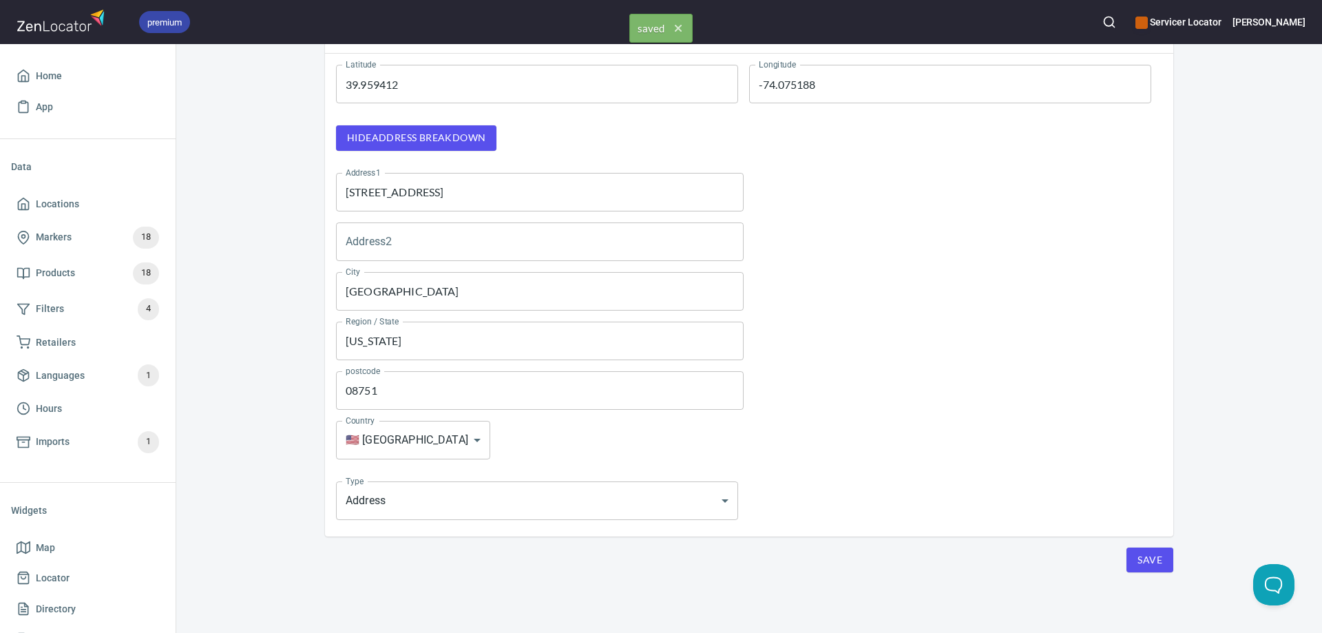
scroll to position [0, 0]
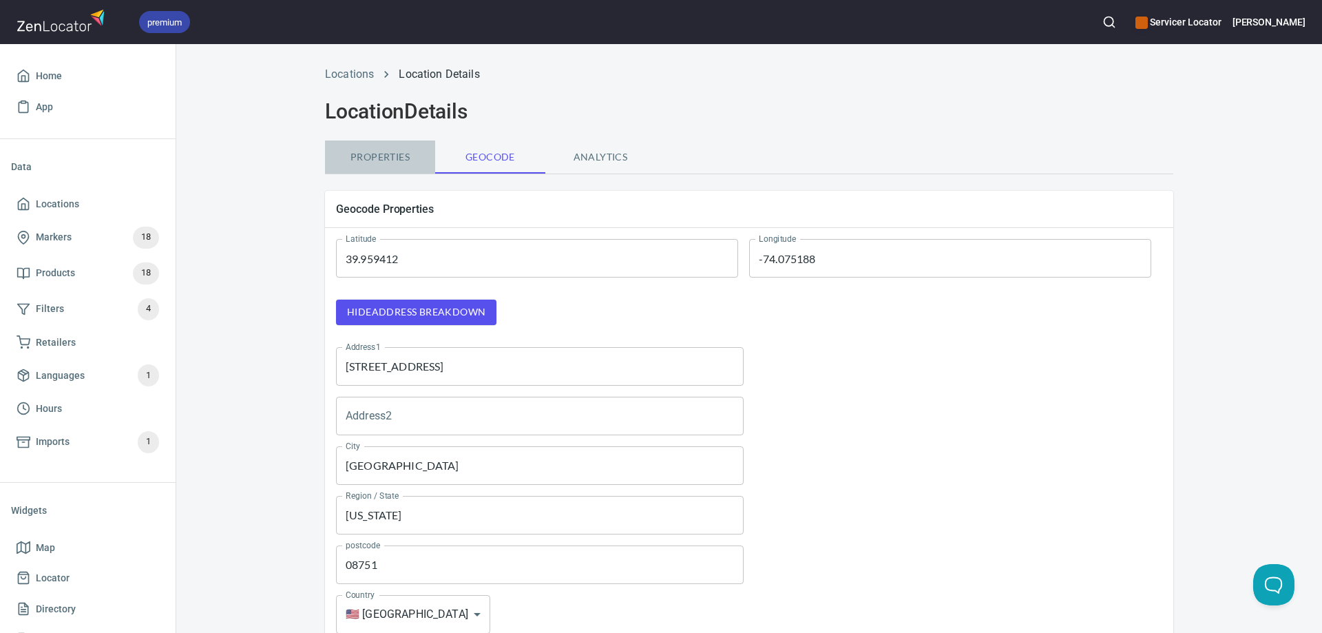
drag, startPoint x: 371, startPoint y: 147, endPoint x: 342, endPoint y: 147, distance: 28.9
click at [371, 147] on button "Properties" at bounding box center [380, 156] width 110 height 33
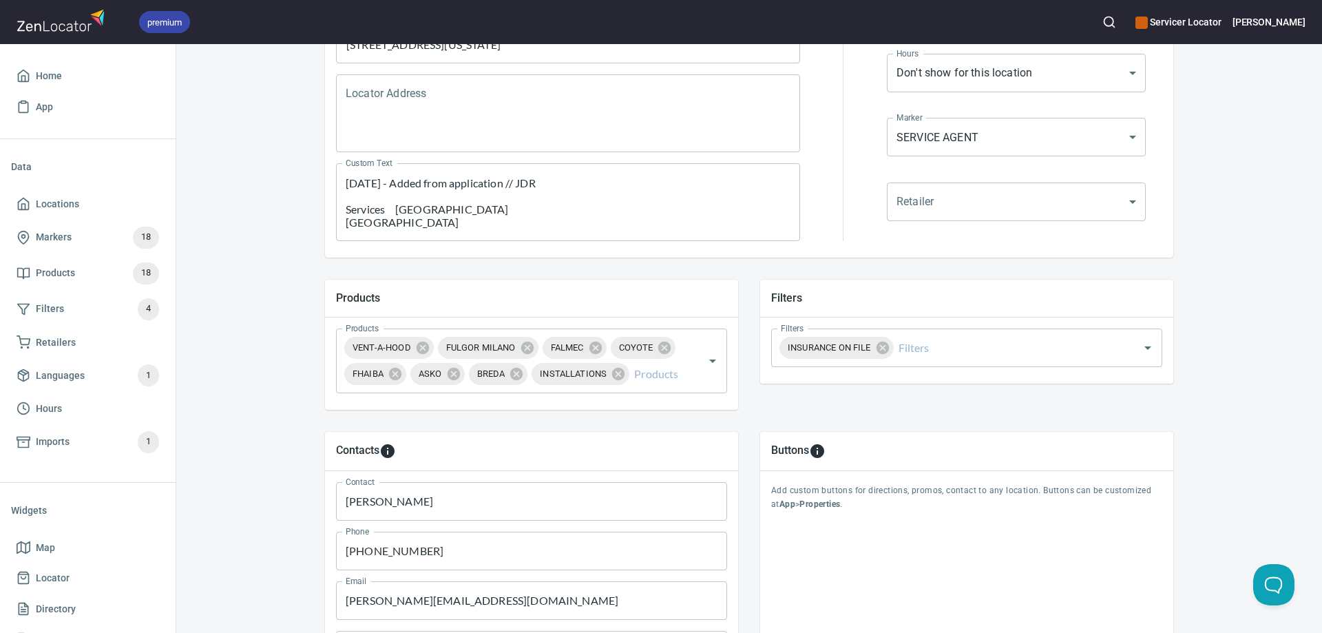
scroll to position [275, 0]
